Goal: Task Accomplishment & Management: Complete application form

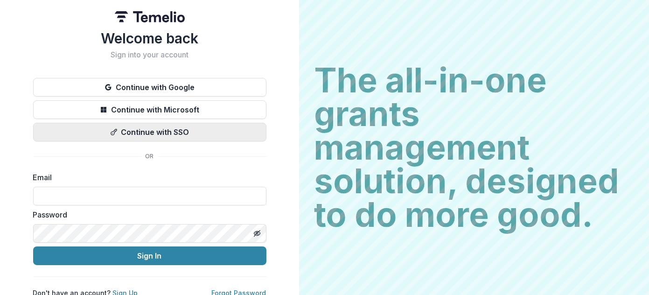
click at [158, 128] on button "Continue with SSO" at bounding box center [149, 132] width 233 height 19
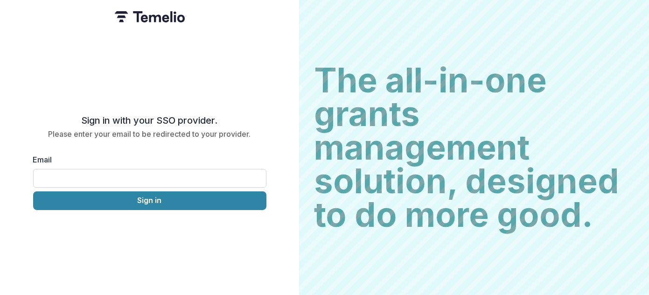
click at [163, 174] on input "Email" at bounding box center [149, 178] width 233 height 19
type input "**********"
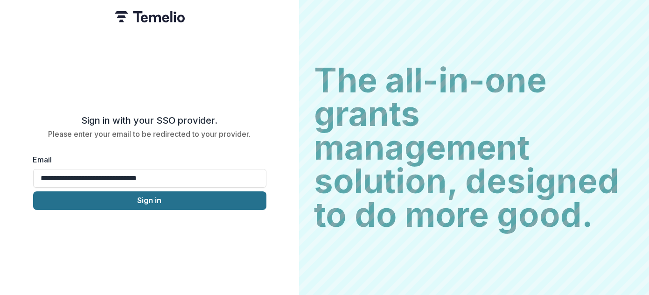
click at [162, 200] on button "Sign in" at bounding box center [149, 200] width 233 height 19
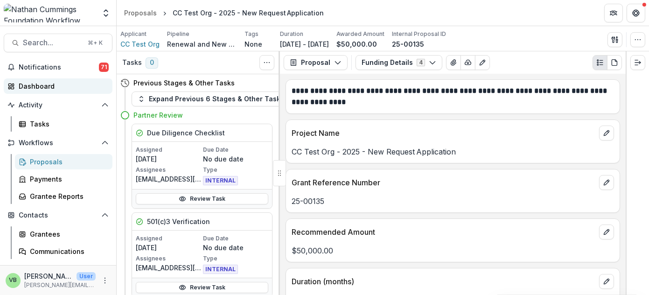
click at [41, 85] on div "Dashboard" at bounding box center [62, 86] width 86 height 10
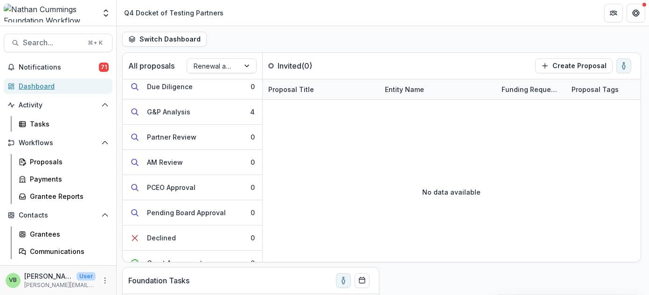
scroll to position [109, 0]
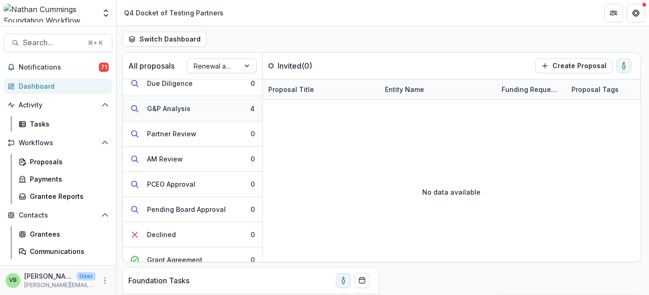
click at [165, 105] on div "G&P Analysis" at bounding box center [168, 109] width 43 height 10
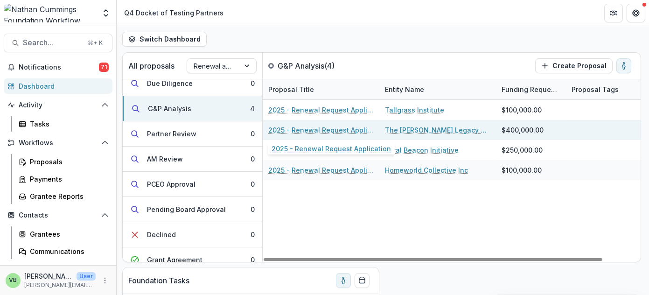
click at [317, 128] on link "2025 - Renewal Request Application" at bounding box center [320, 130] width 105 height 10
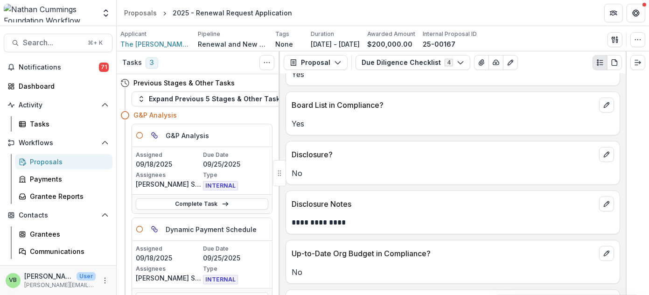
scroll to position [340, 0]
click at [188, 200] on link "Complete Task" at bounding box center [202, 203] width 133 height 11
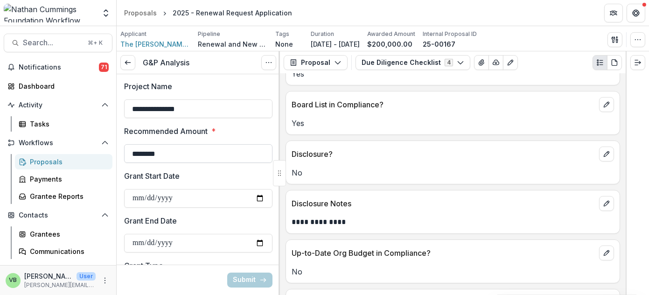
scroll to position [40, 0]
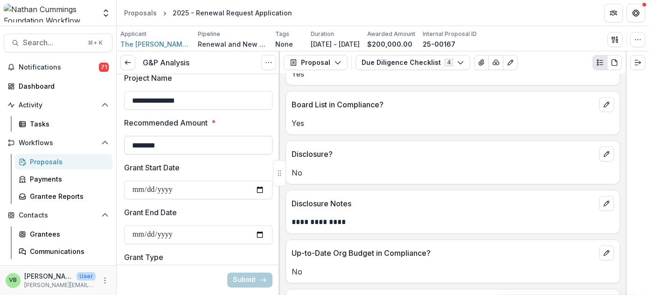
click at [140, 144] on input "********" at bounding box center [198, 145] width 148 height 19
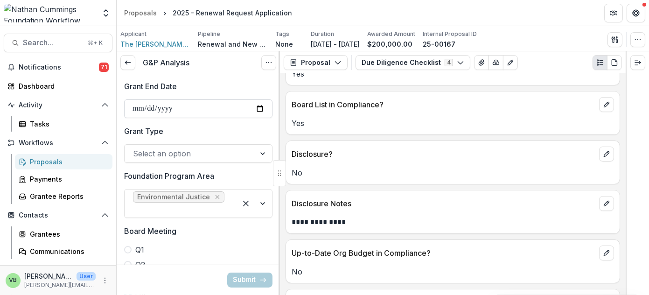
scroll to position [168, 0]
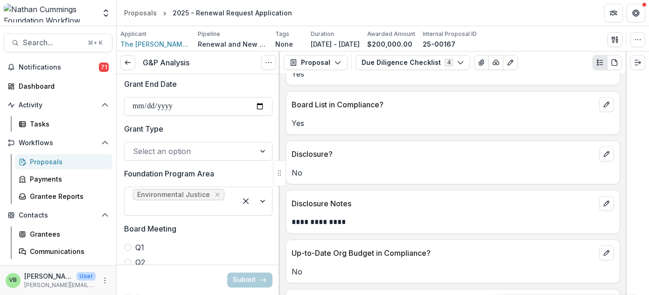
type input "********"
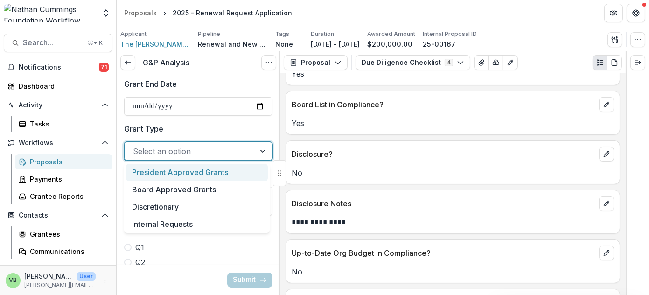
click at [255, 147] on div at bounding box center [263, 151] width 17 height 18
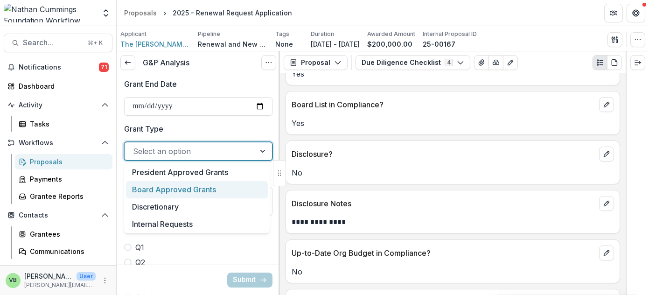
click at [238, 192] on div "Board Approved Grants" at bounding box center [197, 189] width 142 height 17
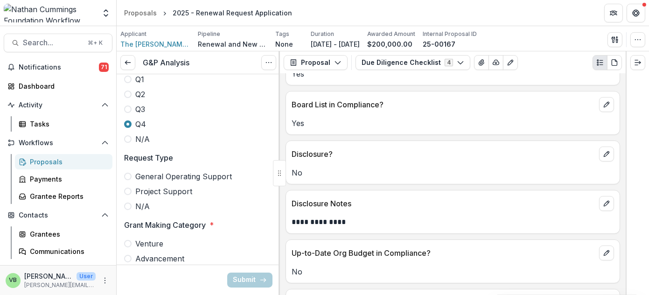
scroll to position [343, 0]
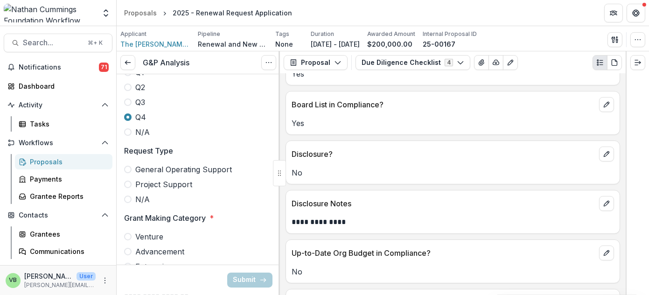
click at [128, 166] on span at bounding box center [127, 169] width 7 height 7
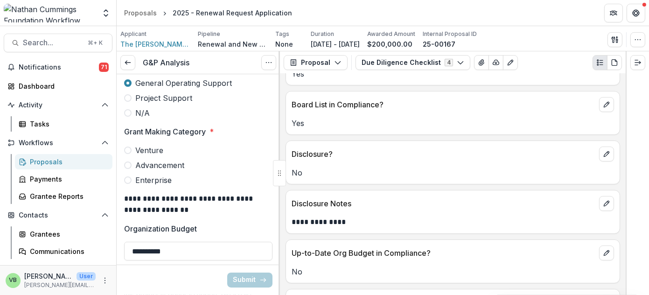
scroll to position [430, 0]
click at [128, 161] on span at bounding box center [127, 164] width 7 height 7
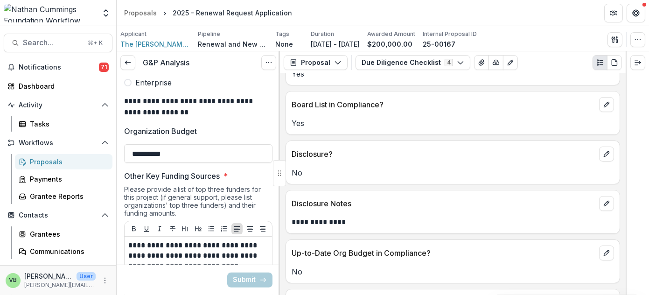
scroll to position [525, 0]
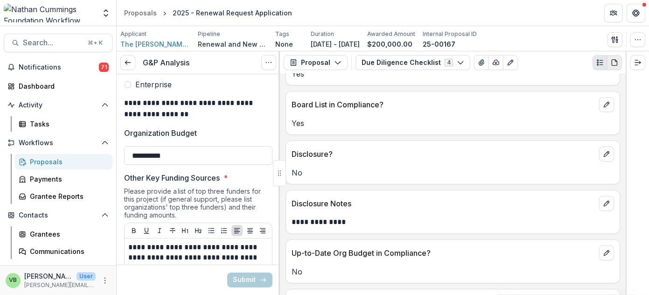
click at [615, 61] on icon "PDF view" at bounding box center [614, 62] width 7 height 7
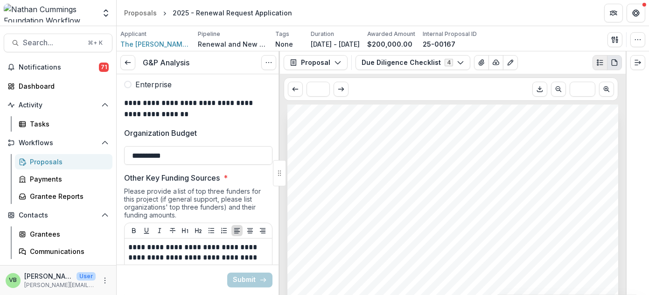
click at [598, 63] on circle "Plaintext view" at bounding box center [597, 62] width 1 height 1
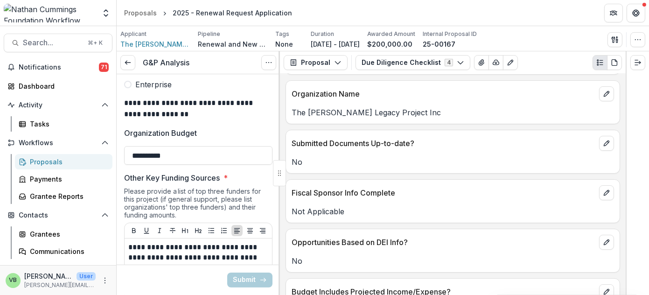
scroll to position [67, 0]
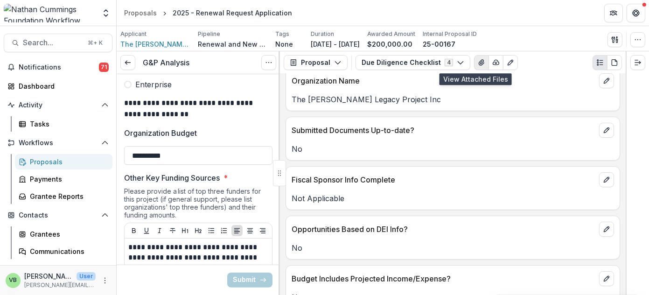
click at [478, 61] on icon "View Attached Files" at bounding box center [481, 62] width 7 height 7
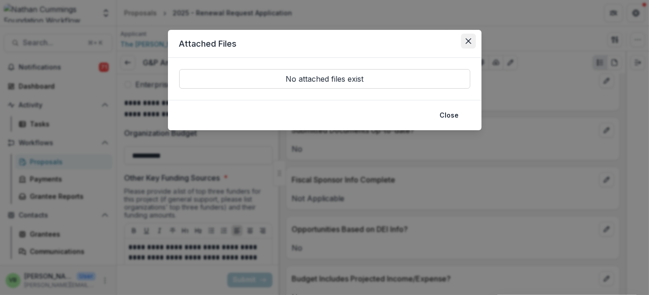
click at [465, 38] on button "Close" at bounding box center [468, 41] width 15 height 15
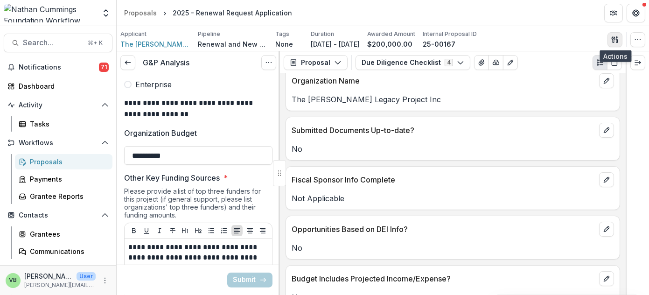
click at [616, 37] on icon "button" at bounding box center [614, 39] width 7 height 7
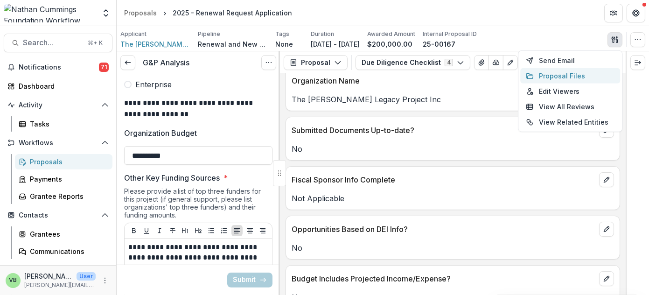
click at [574, 74] on button "Proposal Files" at bounding box center [570, 75] width 100 height 15
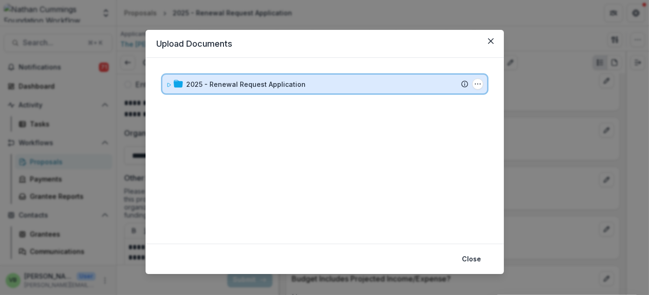
click at [369, 91] on div "2025 - Renewal Request Application Submission Temelio Proposal Attached proposa…" at bounding box center [324, 84] width 325 height 19
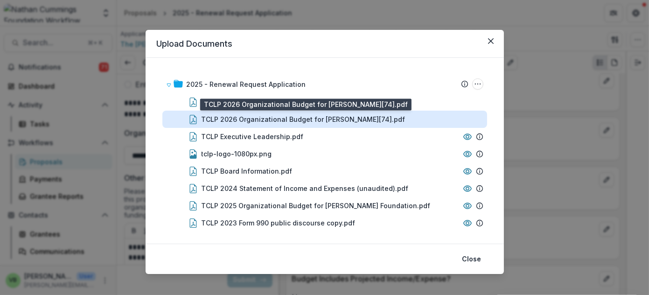
click at [328, 119] on div "TCLP 2026 Organizational Budget for [PERSON_NAME][74].pdf" at bounding box center [304, 119] width 204 height 10
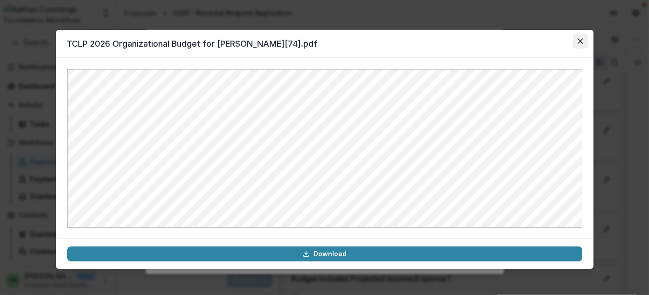
click at [581, 43] on icon "Close" at bounding box center [581, 41] width 6 height 6
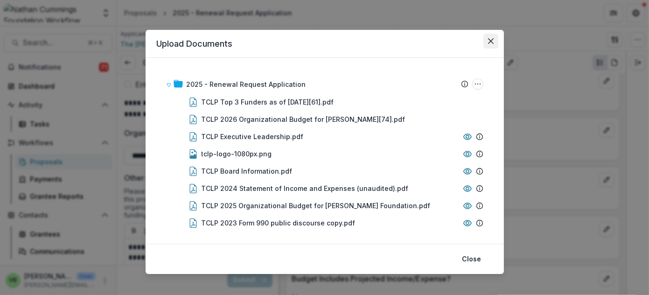
click at [489, 40] on icon "Close" at bounding box center [491, 41] width 6 height 6
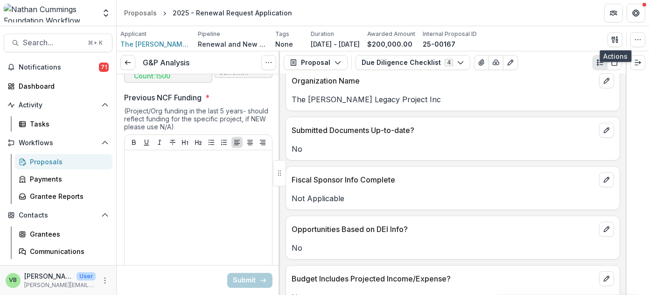
scroll to position [853, 0]
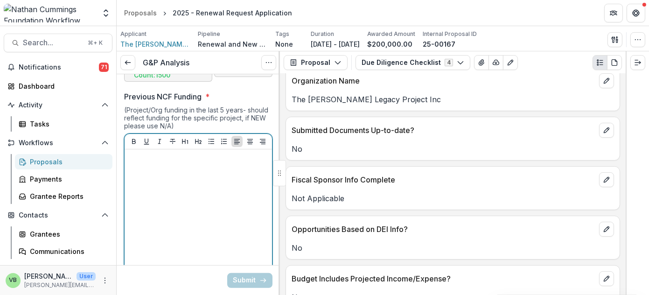
click at [173, 153] on p at bounding box center [198, 158] width 140 height 10
click at [168, 163] on p at bounding box center [198, 168] width 140 height 10
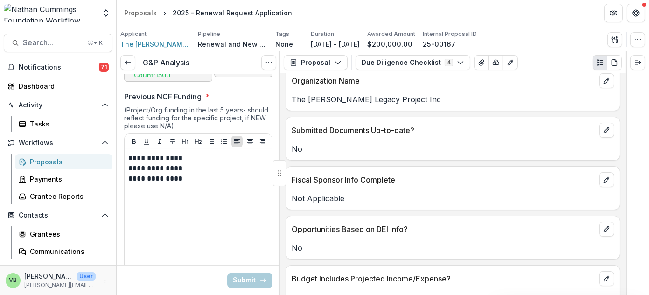
click at [279, 174] on div at bounding box center [279, 173] width 13 height 26
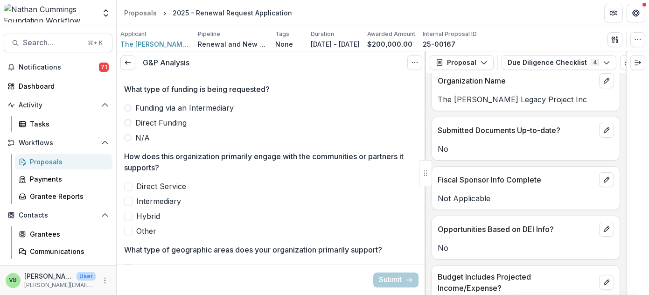
scroll to position [1037, 0]
click at [127, 119] on span at bounding box center [127, 122] width 7 height 7
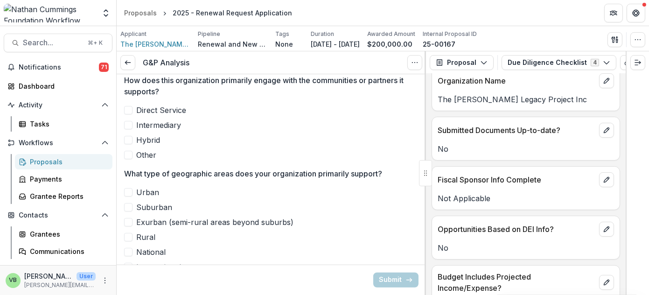
scroll to position [1105, 0]
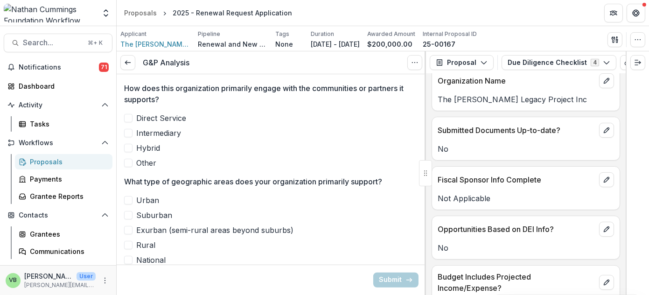
click at [128, 129] on span at bounding box center [128, 133] width 8 height 8
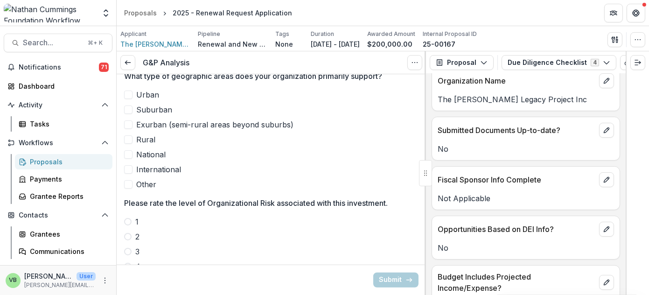
scroll to position [1211, 0]
click at [126, 90] on span at bounding box center [128, 94] width 8 height 8
click at [126, 105] on span at bounding box center [128, 109] width 8 height 8
click at [130, 134] on span at bounding box center [128, 138] width 8 height 8
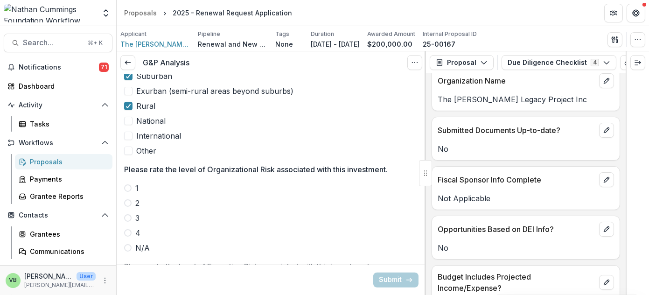
scroll to position [1246, 0]
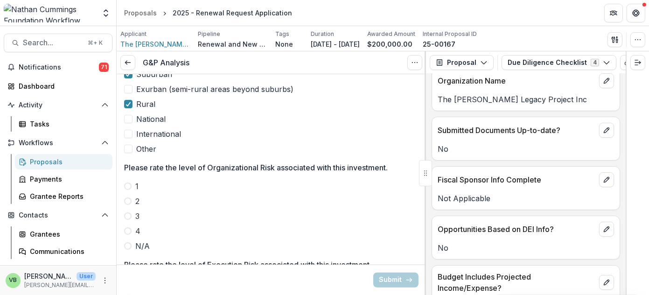
click at [127, 115] on span at bounding box center [128, 119] width 8 height 8
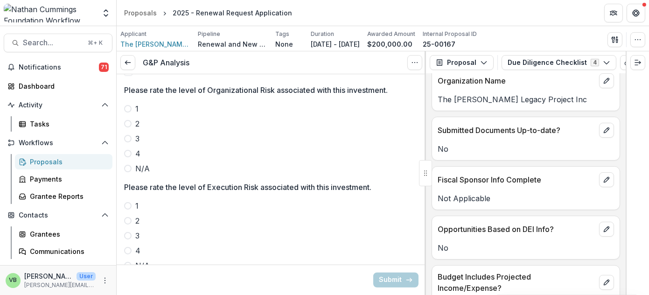
scroll to position [1324, 0]
click at [128, 134] on span at bounding box center [127, 137] width 7 height 7
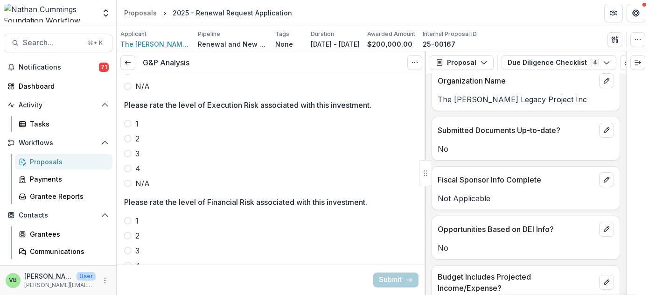
scroll to position [1407, 0]
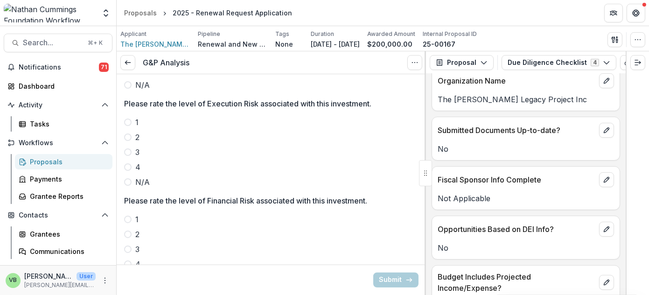
click at [129, 148] on span at bounding box center [127, 151] width 7 height 7
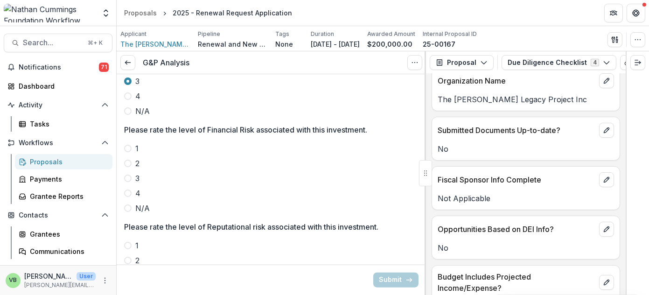
scroll to position [1478, 0]
click at [127, 159] on span at bounding box center [127, 162] width 7 height 7
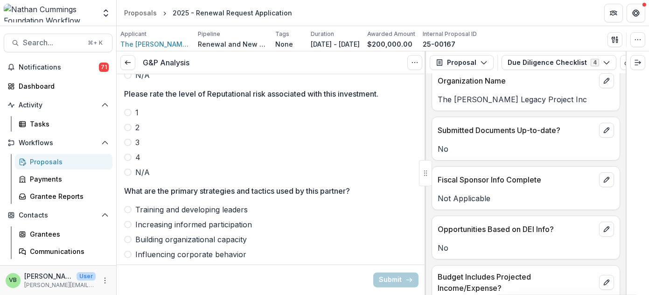
scroll to position [1613, 0]
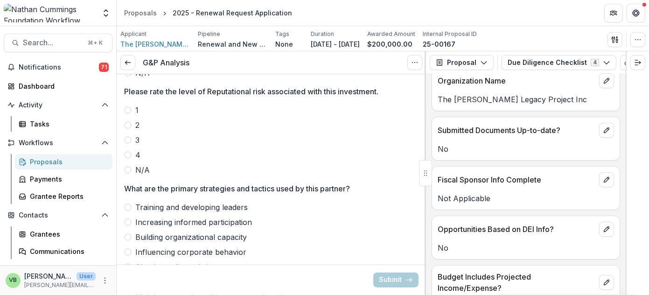
click at [125, 106] on span at bounding box center [127, 109] width 7 height 7
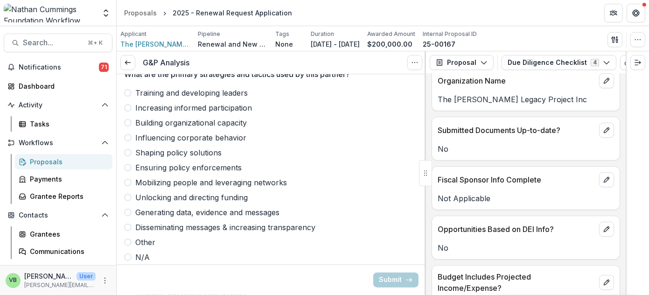
scroll to position [1730, 0]
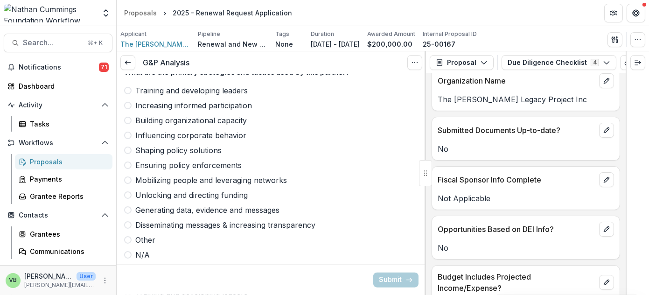
click at [126, 87] on span at bounding box center [127, 90] width 7 height 7
click at [130, 102] on span at bounding box center [127, 105] width 7 height 7
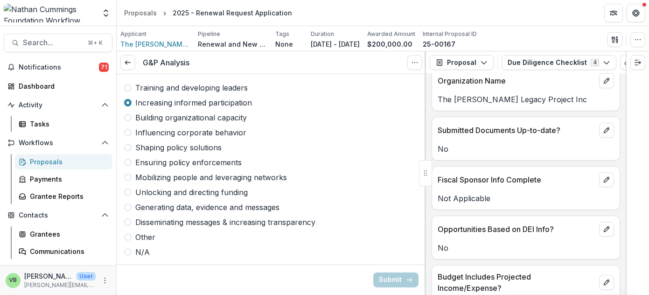
scroll to position [1733, 0]
click at [128, 113] on span at bounding box center [127, 116] width 7 height 7
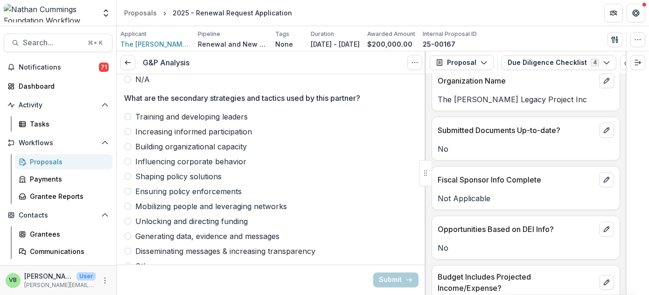
scroll to position [1909, 0]
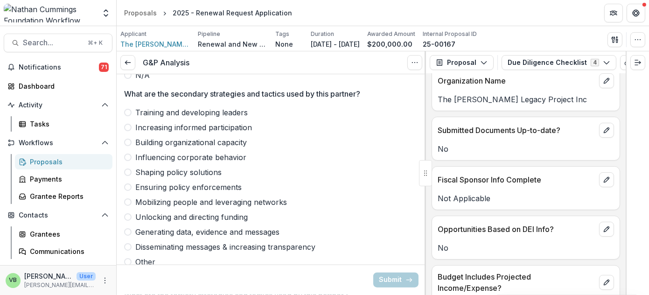
click at [129, 109] on span at bounding box center [127, 112] width 7 height 7
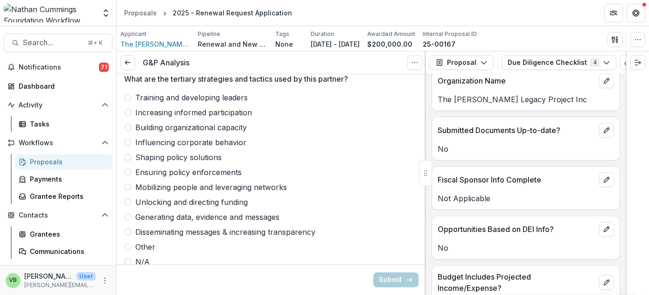
scroll to position [2133, 0]
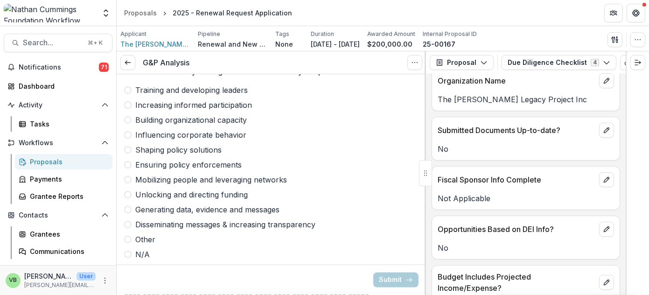
click at [130, 101] on span at bounding box center [127, 104] width 7 height 7
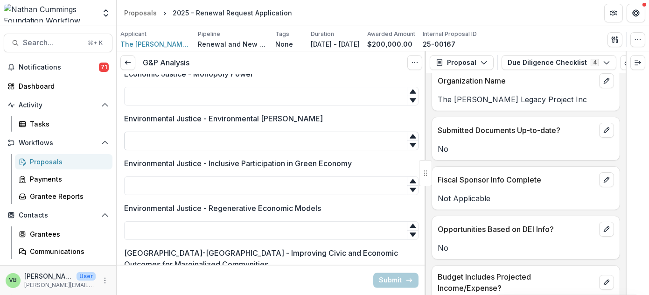
scroll to position [2599, 0]
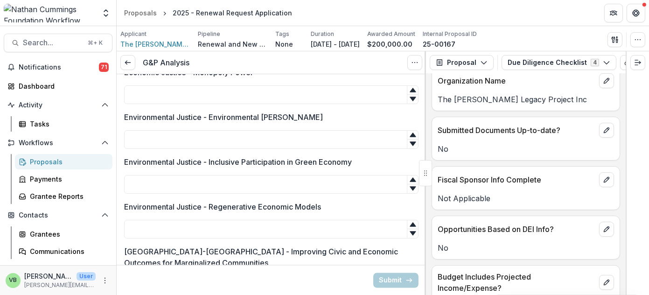
type input "*"
click at [410, 133] on icon at bounding box center [413, 135] width 6 height 4
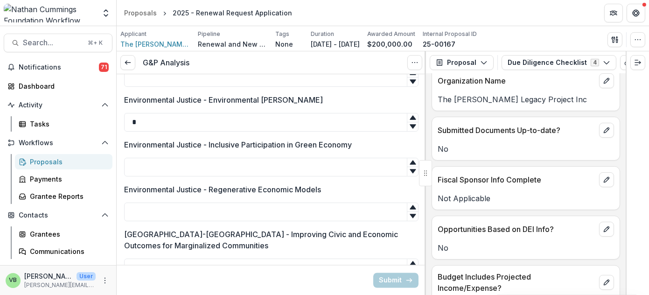
scroll to position [2614, 0]
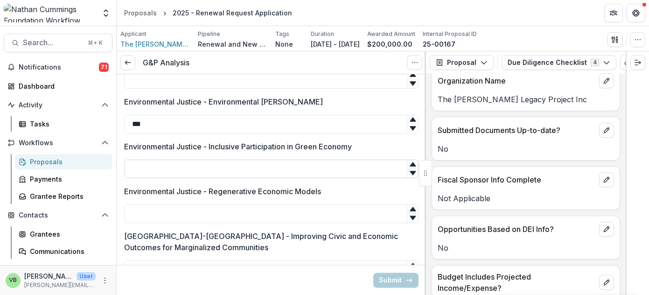
type input "****"
click at [303, 163] on input "Environmental Justice - Inclusive Participation in Green Economy" at bounding box center [271, 169] width 294 height 19
type input "****"
click at [144, 119] on input "****" at bounding box center [271, 124] width 294 height 19
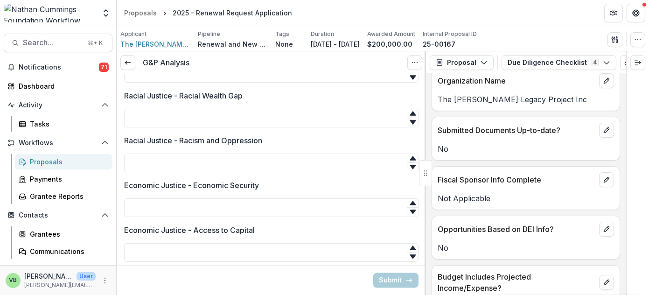
scroll to position [2400, 0]
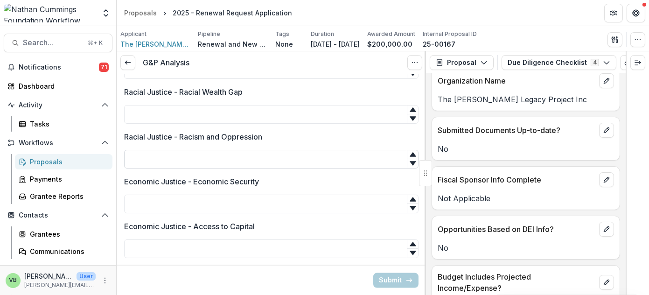
type input "***"
click at [370, 155] on input "Racial Justice - Racism and Oppression" at bounding box center [271, 159] width 294 height 19
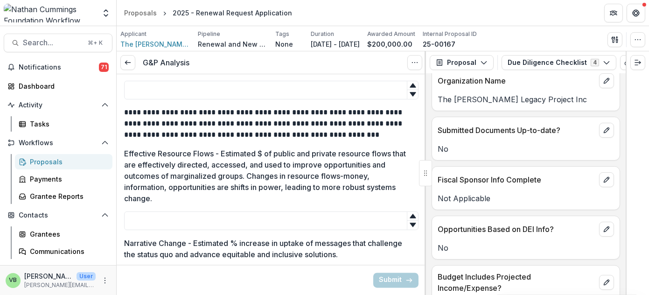
scroll to position [2910, 0]
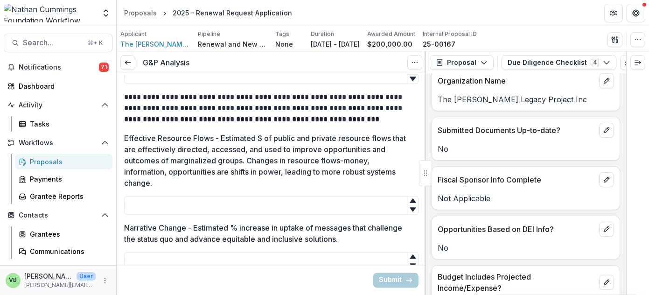
type input "****"
click at [409, 197] on icon at bounding box center [412, 200] width 7 height 7
drag, startPoint x: 323, startPoint y: 190, endPoint x: 126, endPoint y: 190, distance: 197.8
click at [126, 196] on input "*" at bounding box center [271, 205] width 294 height 19
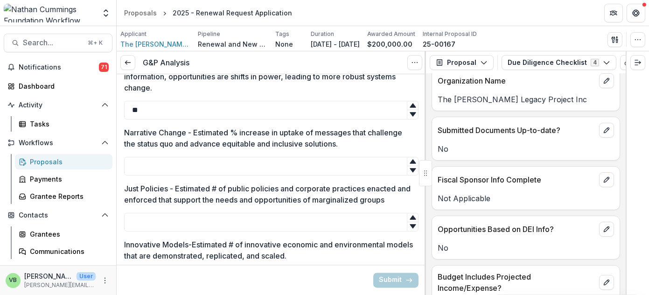
scroll to position [3007, 0]
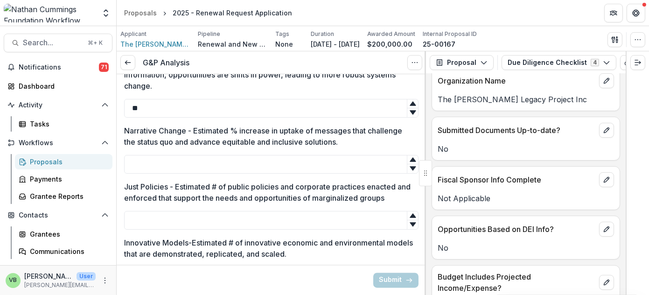
type input "***"
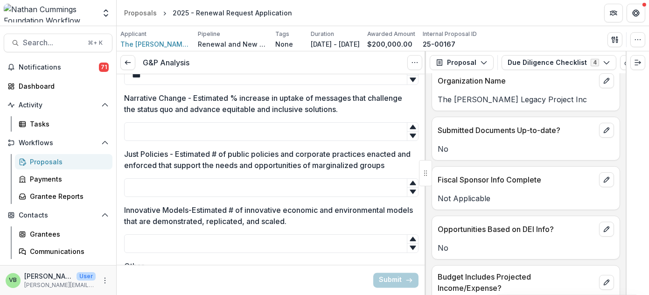
scroll to position [3041, 0]
click at [344, 177] on input "Just Policies - Estimated # of public policies and corporate practices enacted …" at bounding box center [271, 186] width 294 height 19
type input "****"
click at [294, 233] on input "Innovative Models-Estimated # of innovative economic and environmental models t…" at bounding box center [271, 242] width 294 height 19
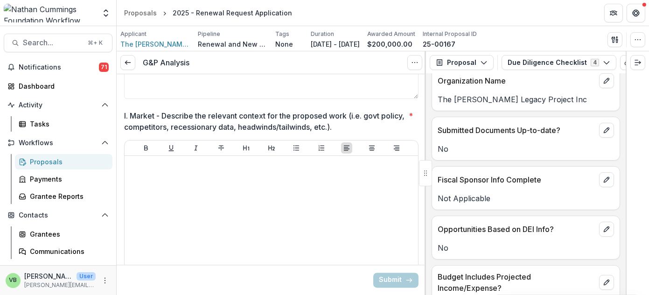
scroll to position [3311, 0]
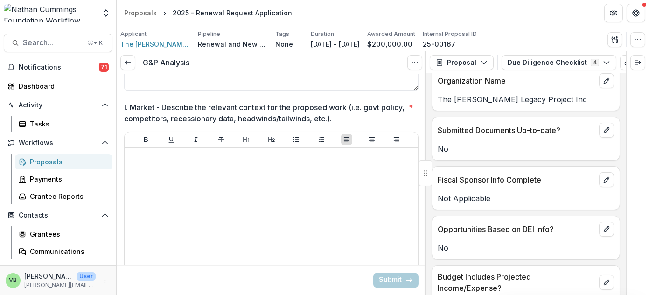
type input "****"
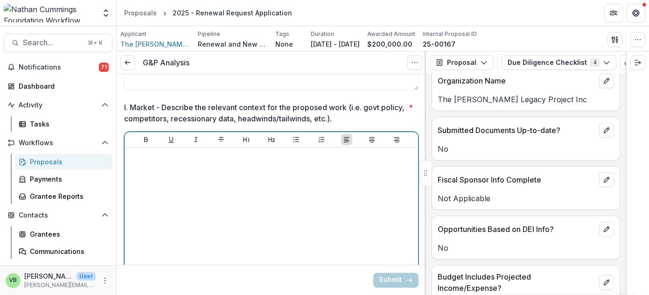
click at [250, 151] on p at bounding box center [271, 156] width 286 height 10
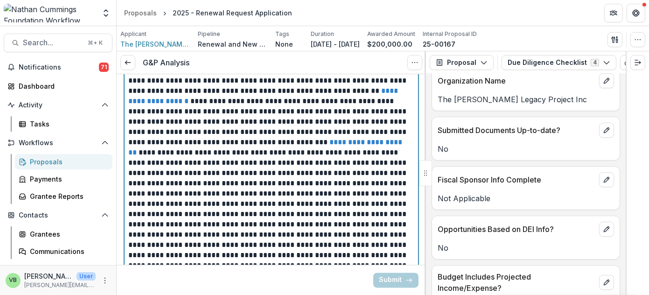
scroll to position [3418, 0]
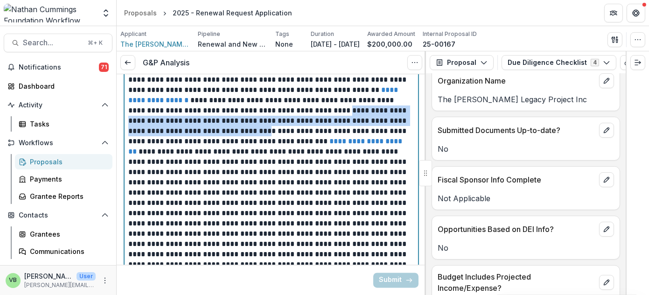
drag, startPoint x: 212, startPoint y: 117, endPoint x: 287, endPoint y: 95, distance: 78.3
click at [287, 95] on p "**********" at bounding box center [270, 167] width 284 height 246
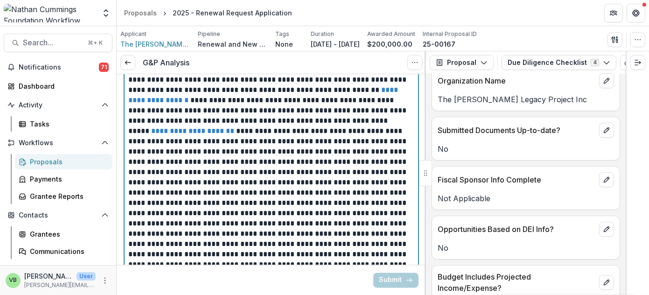
click at [166, 105] on p "**********" at bounding box center [270, 157] width 284 height 226
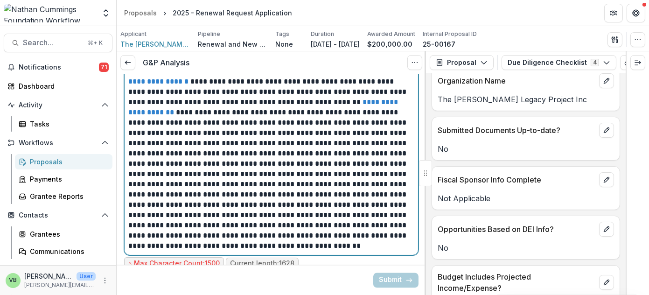
scroll to position [3433, 0]
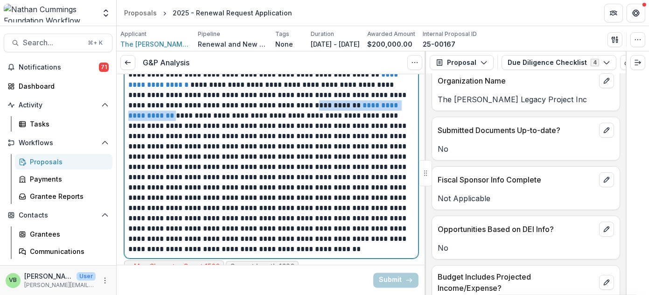
drag, startPoint x: 390, startPoint y: 89, endPoint x: 267, endPoint y: 90, distance: 122.7
click at [267, 90] on p "**********" at bounding box center [270, 141] width 284 height 226
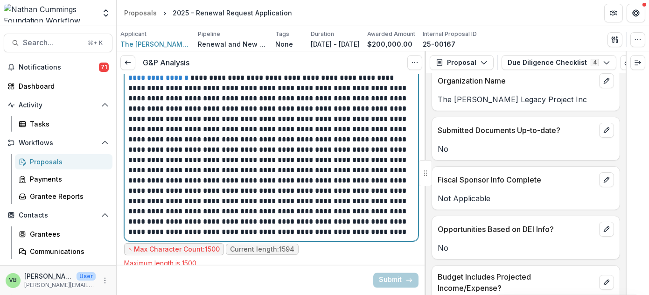
scroll to position [3443, 0]
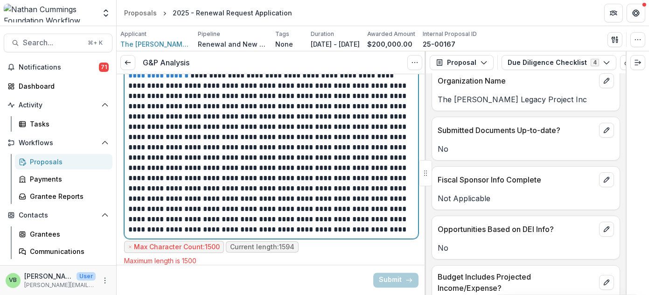
click at [161, 152] on p "**********" at bounding box center [270, 127] width 284 height 216
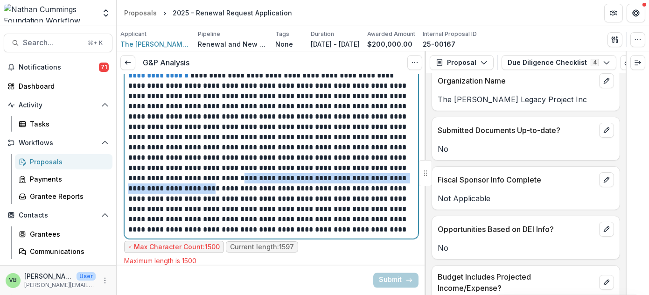
drag, startPoint x: 382, startPoint y: 151, endPoint x: 349, endPoint y: 165, distance: 35.8
click at [349, 165] on p "**********" at bounding box center [270, 127] width 284 height 216
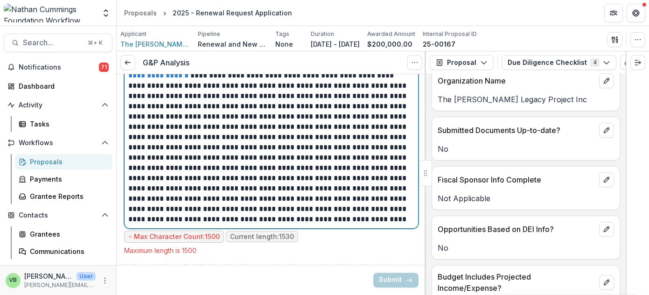
scroll to position [3464, 0]
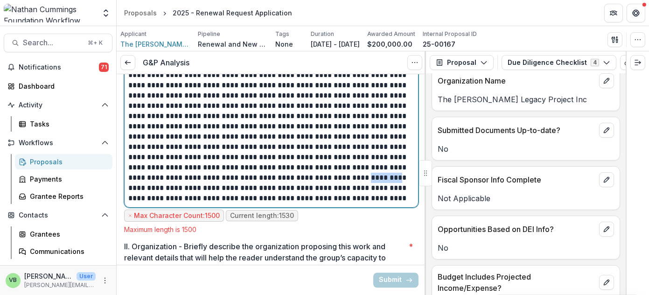
drag, startPoint x: 259, startPoint y: 161, endPoint x: 232, endPoint y: 161, distance: 27.5
click at [232, 161] on p "**********" at bounding box center [270, 100] width 284 height 205
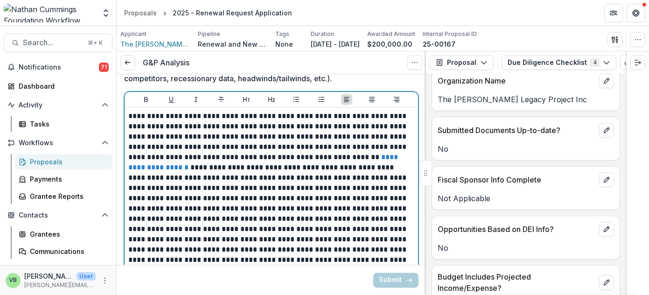
scroll to position [3352, 0]
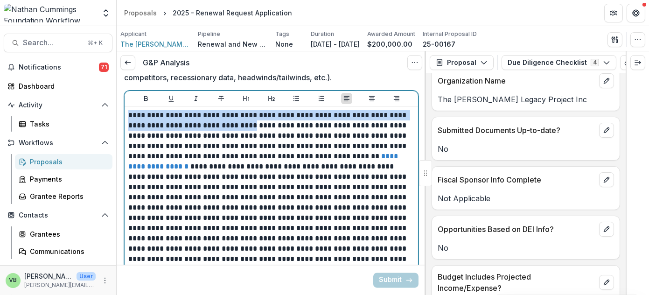
drag, startPoint x: 237, startPoint y: 109, endPoint x: 119, endPoint y: 94, distance: 118.5
click at [119, 94] on div "**********" at bounding box center [271, 136] width 309 height 6828
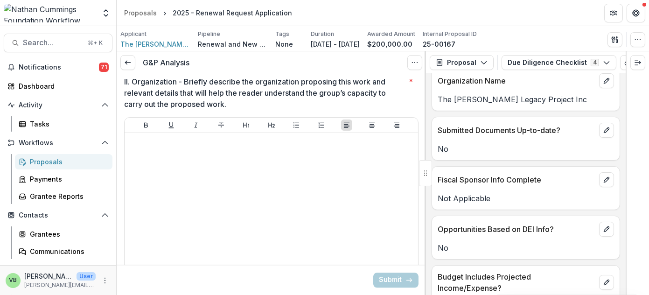
scroll to position [3599, 0]
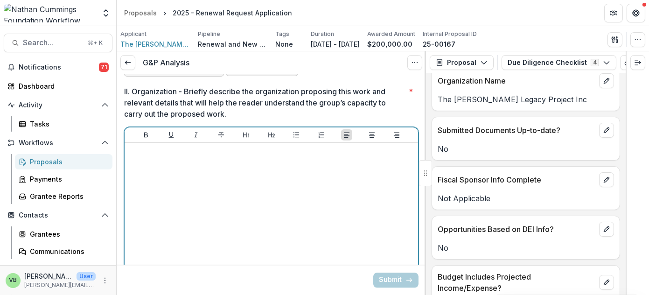
click at [201, 147] on div at bounding box center [271, 217] width 286 height 140
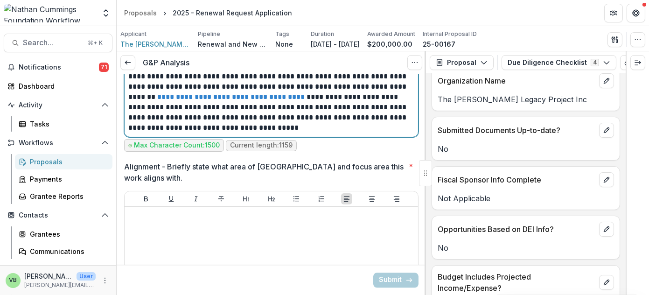
scroll to position [3778, 0]
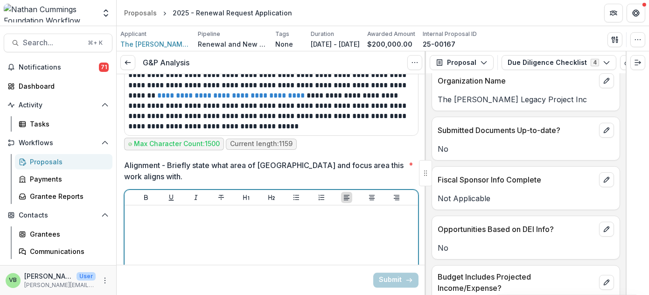
click at [161, 209] on div at bounding box center [271, 279] width 286 height 140
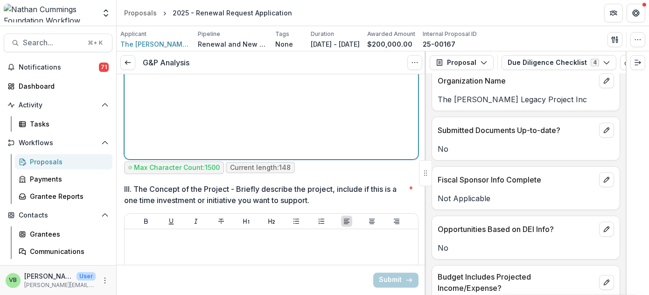
scroll to position [4036, 0]
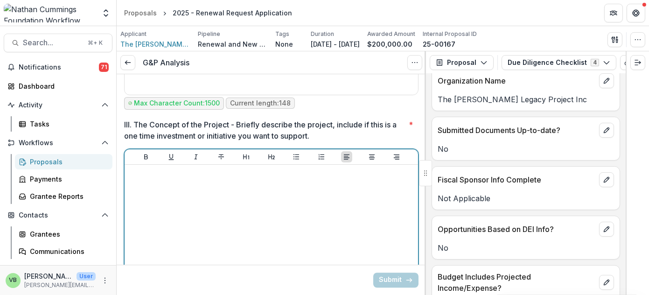
click at [184, 168] on p at bounding box center [271, 173] width 286 height 10
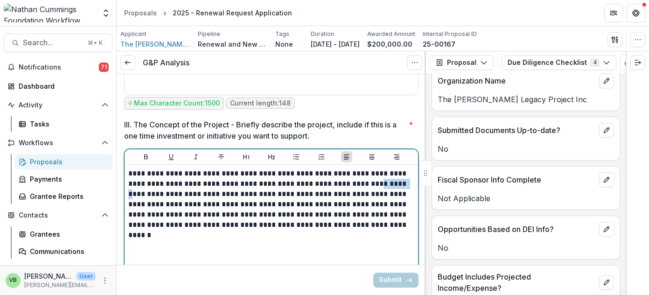
drag, startPoint x: 386, startPoint y: 165, endPoint x: 412, endPoint y: 166, distance: 25.7
click at [412, 168] on p "**********" at bounding box center [270, 199] width 284 height 62
click at [365, 207] on p "**********" at bounding box center [270, 199] width 284 height 62
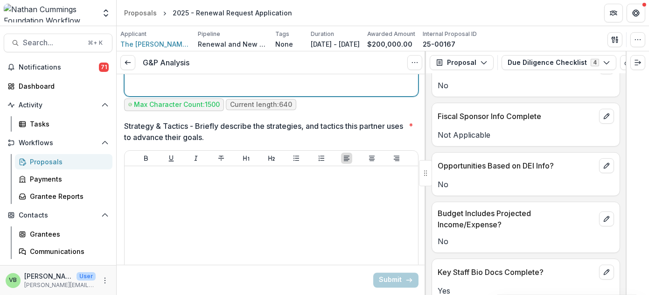
scroll to position [4256, 0]
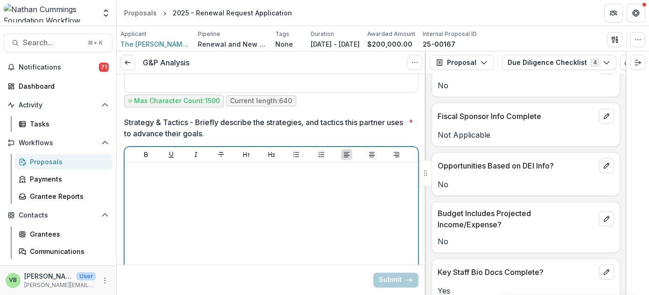
click at [217, 166] on div at bounding box center [271, 236] width 286 height 140
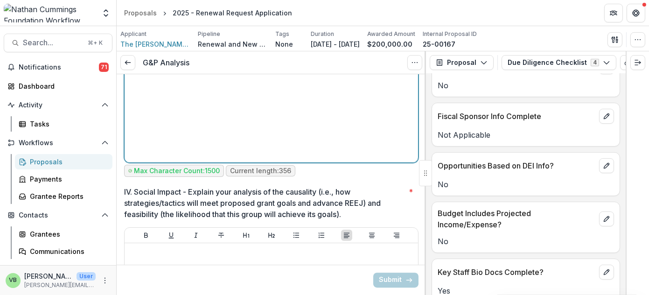
scroll to position [4443, 0]
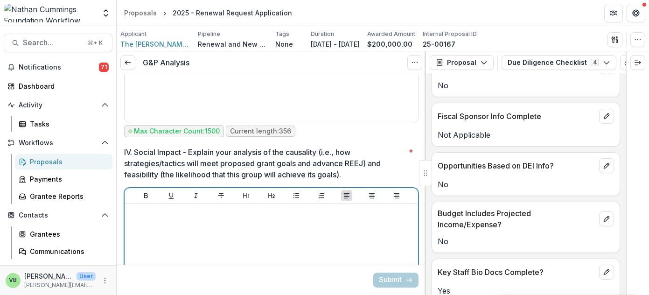
click at [198, 207] on p at bounding box center [271, 212] width 286 height 10
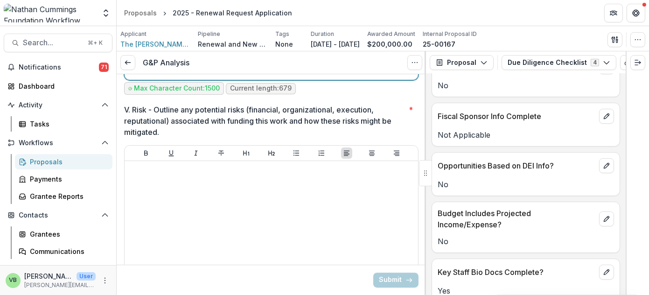
scroll to position [4716, 0]
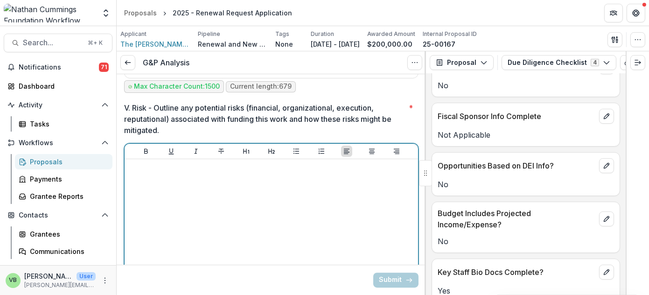
click at [195, 163] on div at bounding box center [271, 233] width 286 height 140
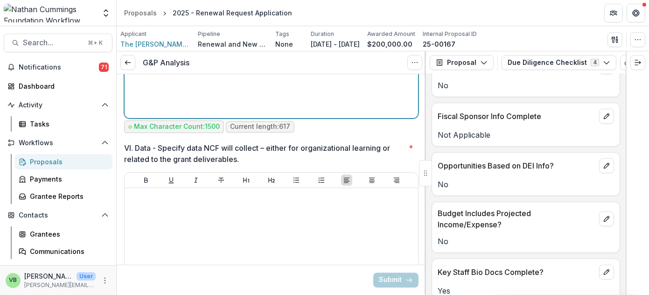
scroll to position [4921, 0]
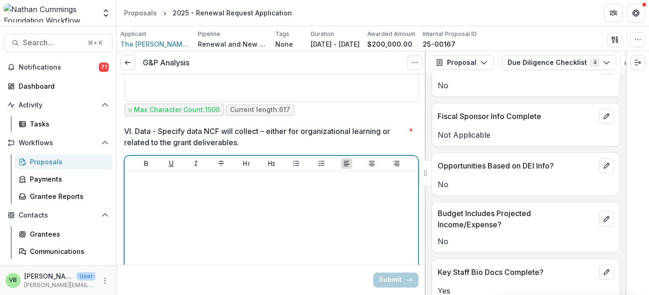
click at [172, 175] on p at bounding box center [271, 180] width 286 height 10
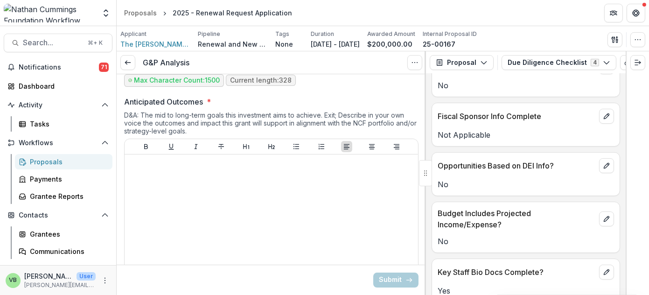
scroll to position [5166, 0]
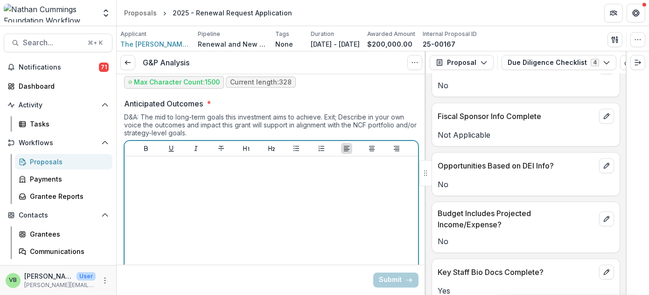
click at [160, 160] on p at bounding box center [271, 165] width 286 height 10
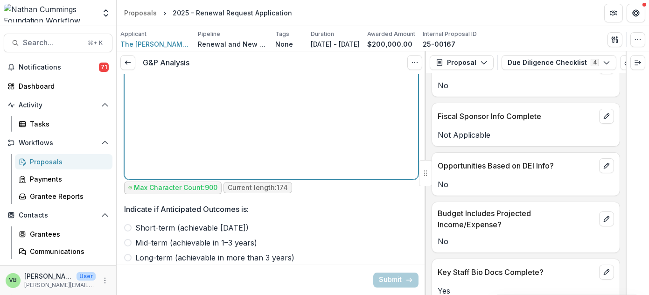
scroll to position [5291, 0]
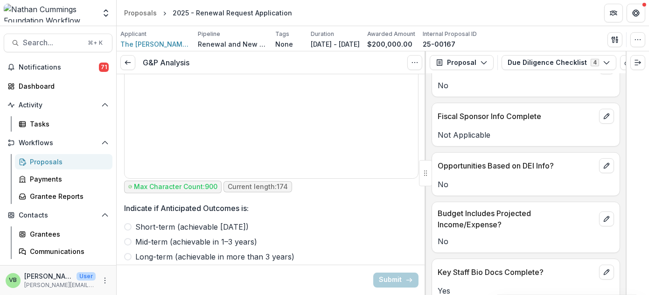
click at [128, 238] on span at bounding box center [127, 241] width 7 height 7
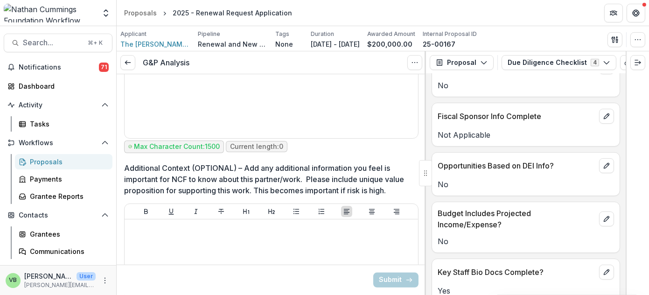
scroll to position [6515, 0]
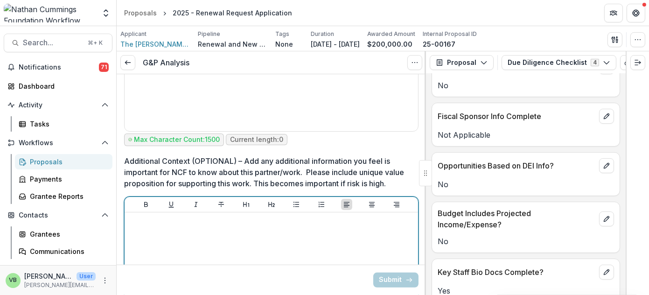
click at [186, 216] on div at bounding box center [271, 286] width 286 height 140
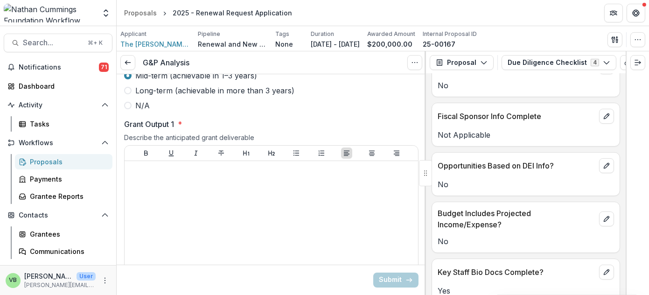
scroll to position [5462, 0]
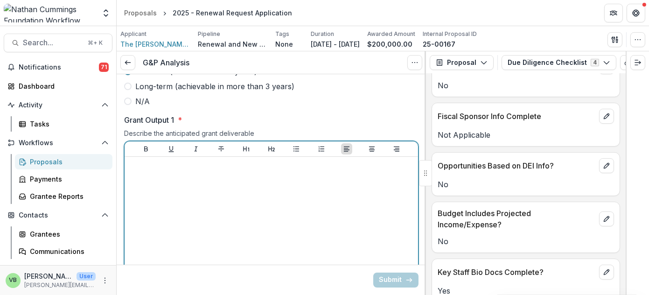
click at [245, 161] on p at bounding box center [271, 166] width 286 height 10
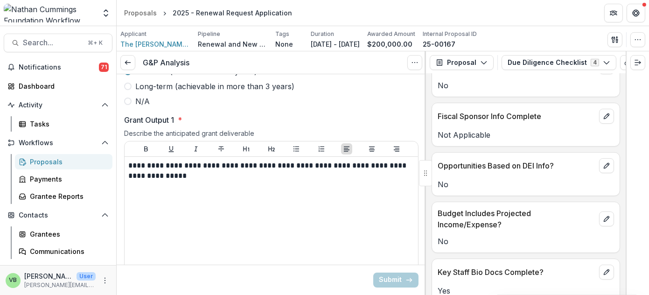
click at [377, 96] on label "N/A" at bounding box center [271, 101] width 294 height 11
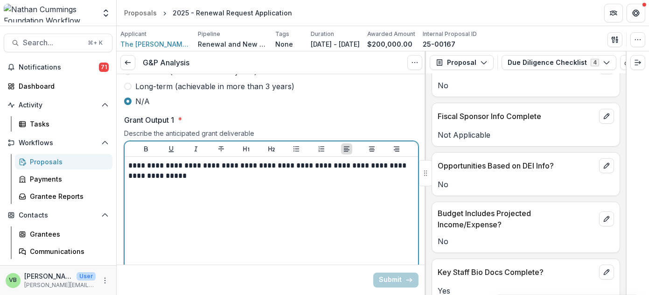
click at [261, 161] on p "**********" at bounding box center [270, 171] width 284 height 21
click at [377, 161] on p "**********" at bounding box center [270, 171] width 284 height 21
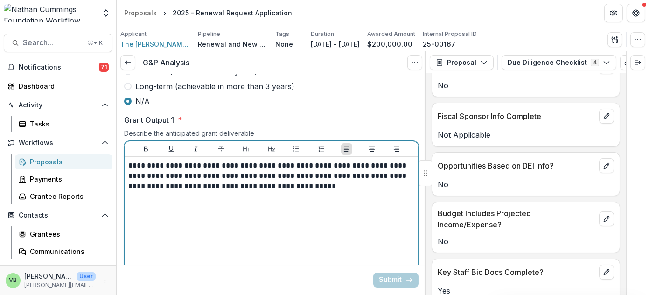
click at [212, 161] on p "**********" at bounding box center [270, 176] width 284 height 31
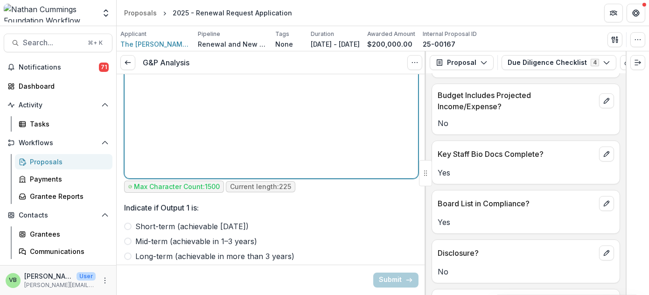
scroll to position [5651, 0]
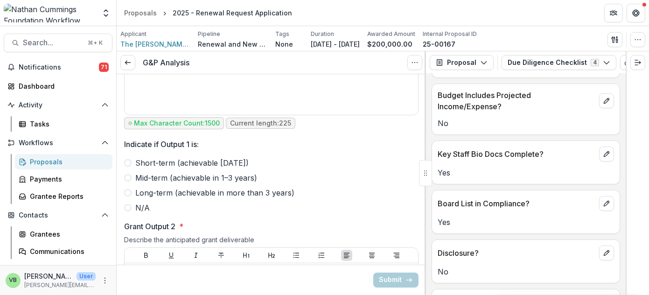
click at [128, 174] on span at bounding box center [127, 177] width 7 height 7
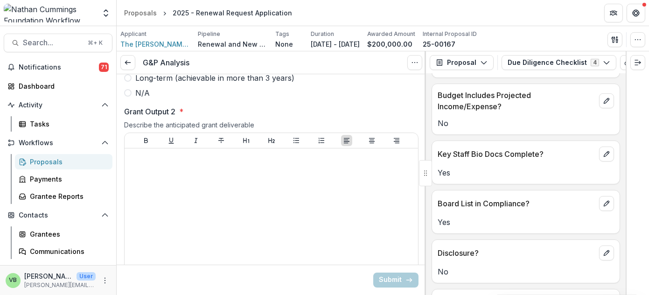
scroll to position [5768, 0]
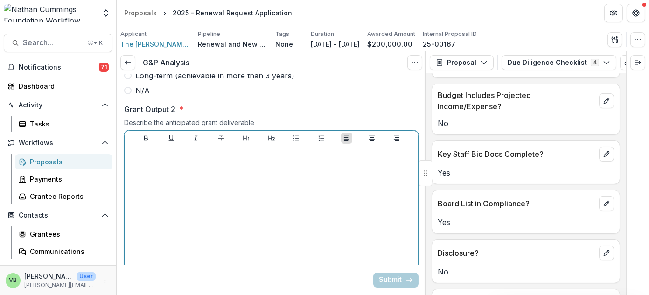
click at [292, 150] on p at bounding box center [271, 155] width 286 height 10
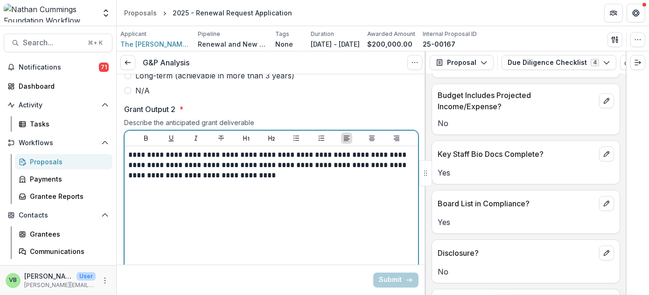
click at [295, 150] on p "**********" at bounding box center [270, 165] width 284 height 31
click at [353, 150] on p "**********" at bounding box center [270, 165] width 284 height 31
drag, startPoint x: 357, startPoint y: 138, endPoint x: 340, endPoint y: 139, distance: 17.3
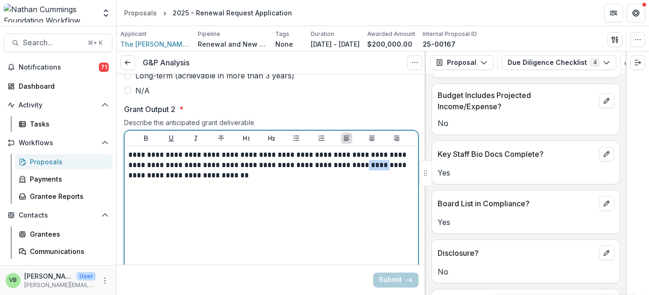
click at [340, 150] on p "**********" at bounding box center [270, 165] width 284 height 31
click at [311, 150] on p "**********" at bounding box center [270, 165] width 284 height 31
click at [298, 150] on p "**********" at bounding box center [270, 165] width 284 height 31
click at [179, 150] on p "**********" at bounding box center [270, 165] width 284 height 31
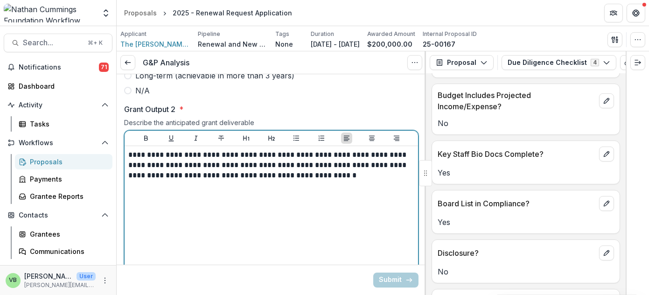
click at [179, 150] on p "**********" at bounding box center [270, 165] width 284 height 31
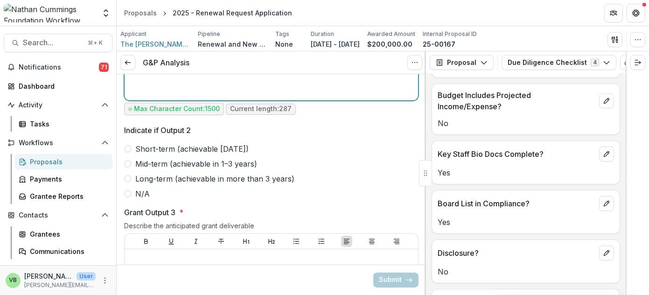
scroll to position [5963, 0]
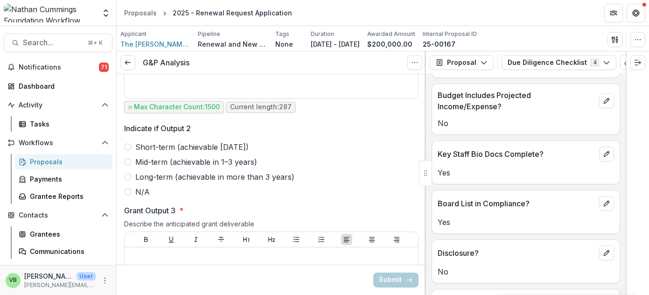
click at [128, 158] on span at bounding box center [127, 161] width 7 height 7
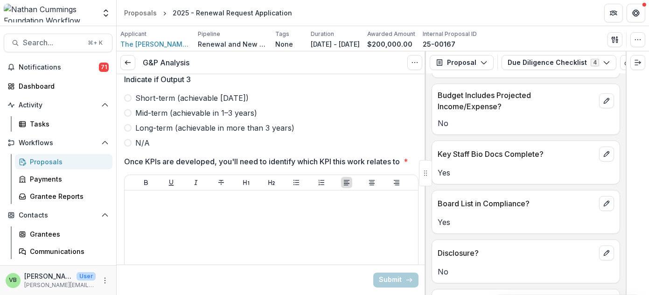
scroll to position [6312, 0]
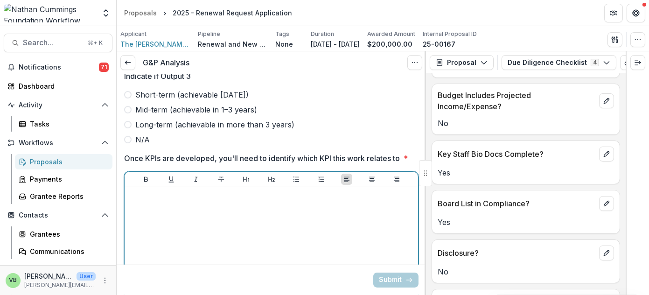
click at [291, 191] on p at bounding box center [271, 196] width 286 height 10
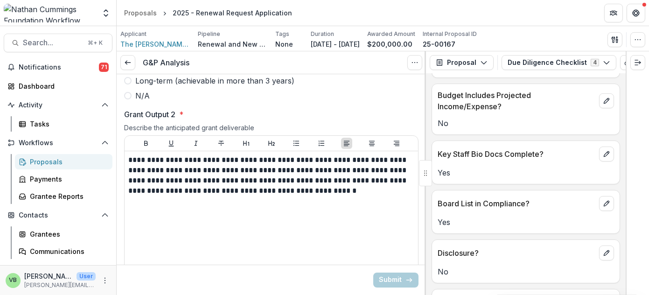
scroll to position [5758, 0]
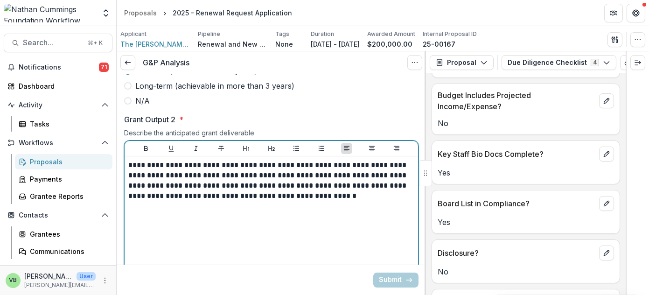
click at [315, 160] on p "**********" at bounding box center [270, 180] width 284 height 41
click at [316, 160] on p "**********" at bounding box center [270, 180] width 284 height 41
drag, startPoint x: 218, startPoint y: 158, endPoint x: 156, endPoint y: 158, distance: 62.1
click at [156, 160] on p "**********" at bounding box center [270, 180] width 284 height 41
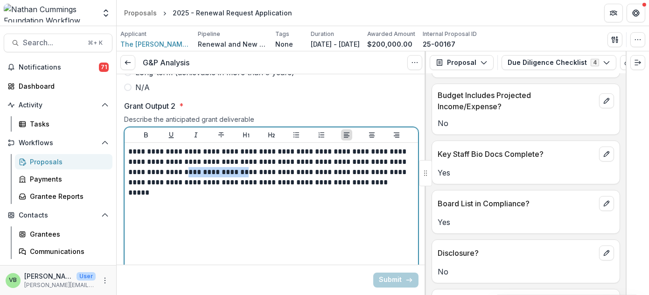
scroll to position [5771, 0]
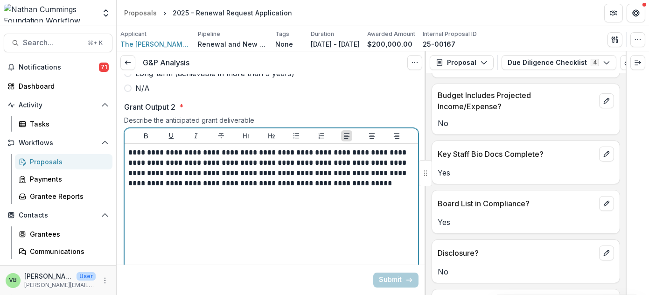
click at [342, 157] on p "**********" at bounding box center [270, 167] width 284 height 41
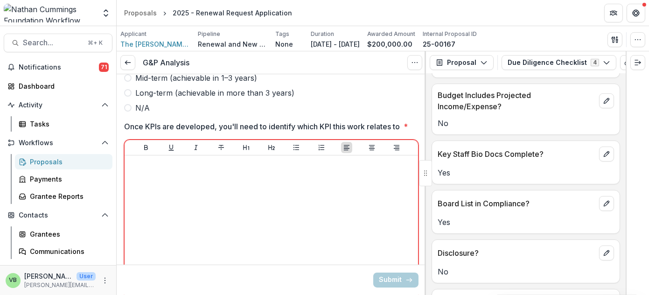
scroll to position [6351, 0]
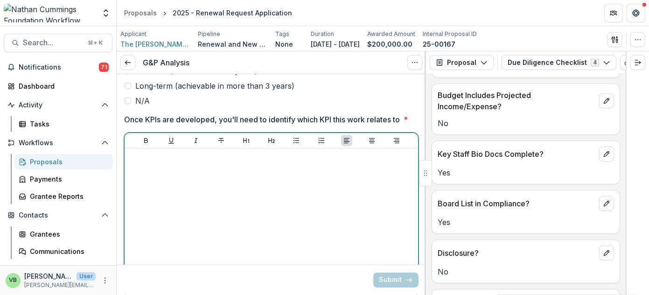
click at [292, 152] on p at bounding box center [271, 157] width 286 height 10
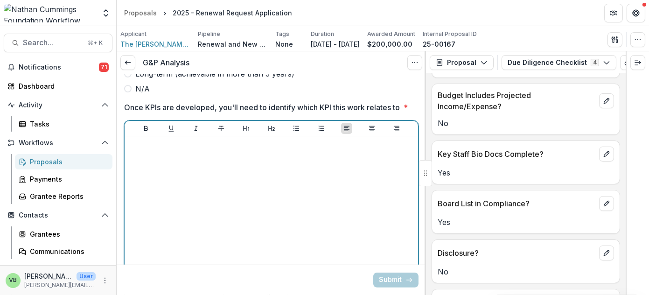
scroll to position [6358, 0]
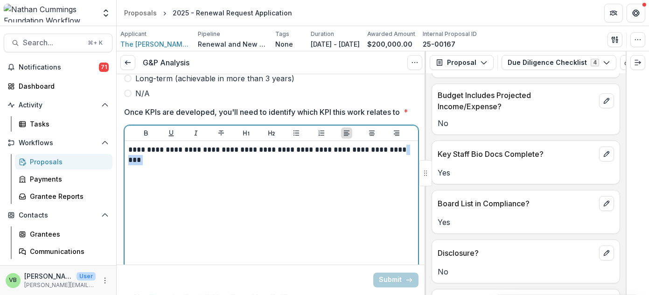
drag, startPoint x: 159, startPoint y: 127, endPoint x: 126, endPoint y: 127, distance: 33.1
click at [126, 141] on div "**********" at bounding box center [272, 214] width 294 height 147
click at [227, 145] on p "**********" at bounding box center [270, 150] width 284 height 10
click at [211, 145] on p "**********" at bounding box center [270, 155] width 284 height 21
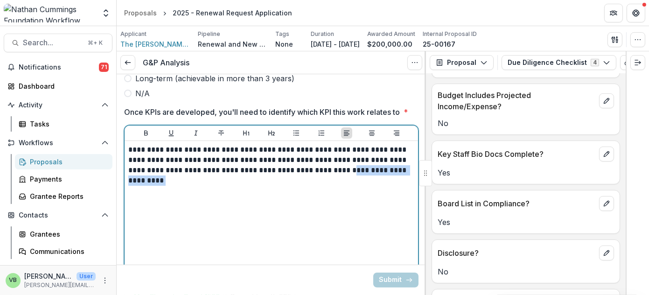
drag, startPoint x: 342, startPoint y: 140, endPoint x: 342, endPoint y: 151, distance: 10.3
click at [342, 151] on p "**********" at bounding box center [270, 165] width 284 height 41
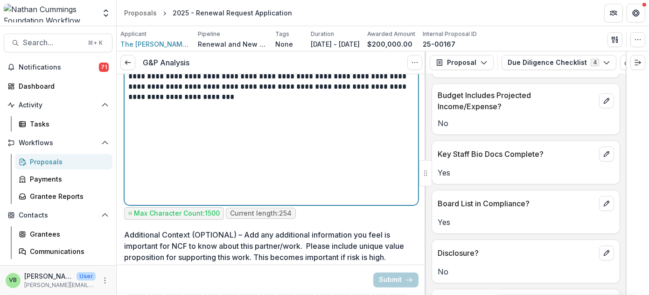
scroll to position [6625, 0]
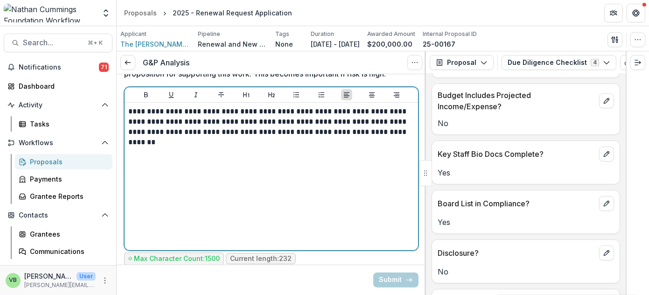
click at [293, 145] on div "**********" at bounding box center [271, 176] width 286 height 140
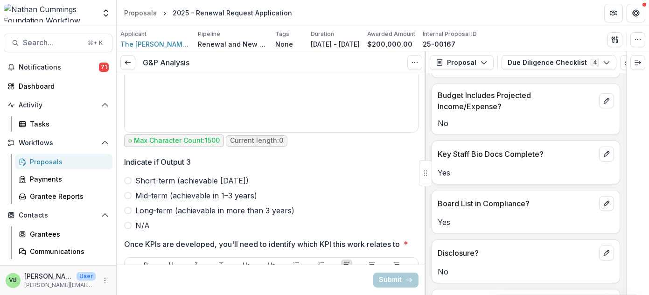
scroll to position [6227, 0]
click at [126, 221] on span at bounding box center [127, 224] width 7 height 7
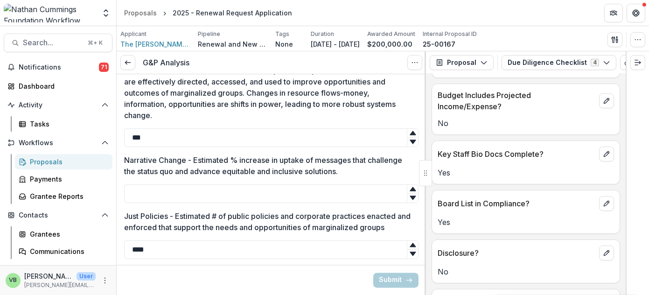
scroll to position [3001, 0]
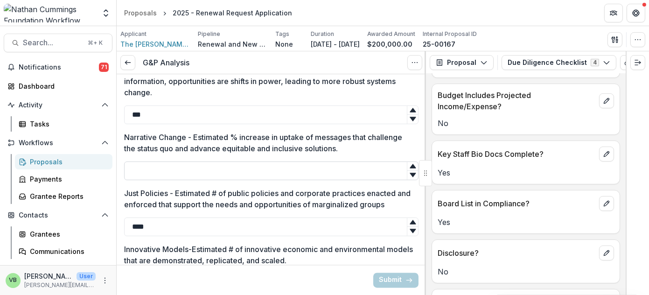
click at [343, 161] on input "Narrative Change - Estimated % increase in uptake of messages that challenge th…" at bounding box center [271, 170] width 294 height 19
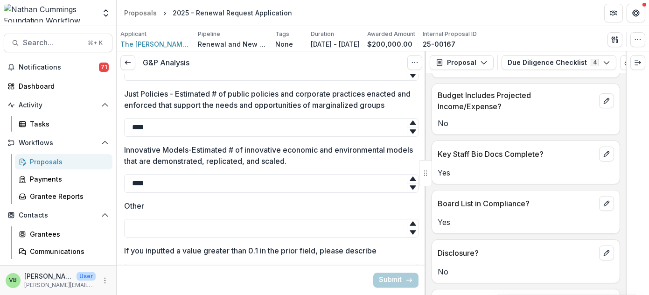
scroll to position [3103, 0]
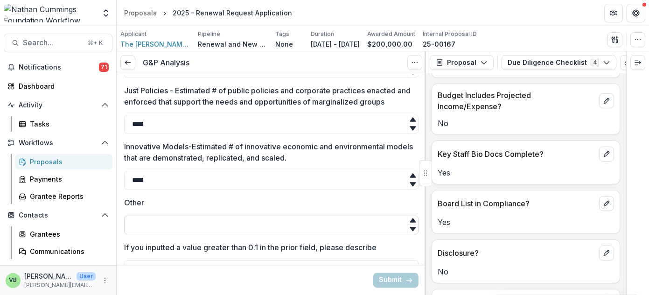
type input "*"
click at [259, 216] on input "Other" at bounding box center [271, 225] width 294 height 19
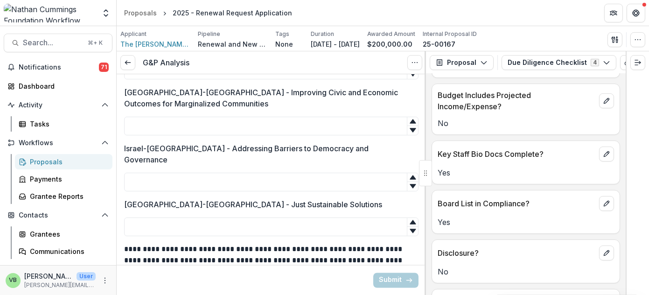
scroll to position [2760, 0]
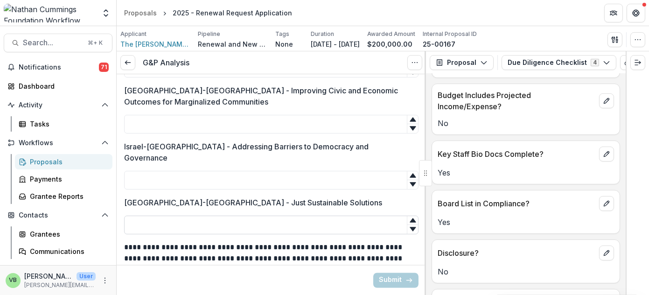
type input "*"
click at [269, 216] on input "[GEOGRAPHIC_DATA]-[GEOGRAPHIC_DATA] - Just Sustainable Solutions" at bounding box center [271, 225] width 294 height 19
type input "*"
click at [224, 171] on input "Israel-[GEOGRAPHIC_DATA] - Addressing Barriers to Democracy and Governance" at bounding box center [271, 180] width 294 height 19
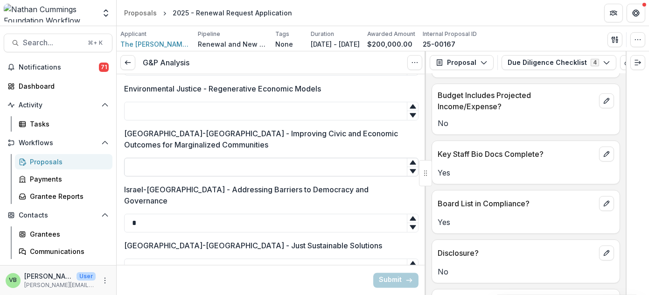
type input "*"
click at [194, 160] on input "[GEOGRAPHIC_DATA]-[GEOGRAPHIC_DATA] - Improving Civic and Economic Outcomes for…" at bounding box center [271, 167] width 294 height 19
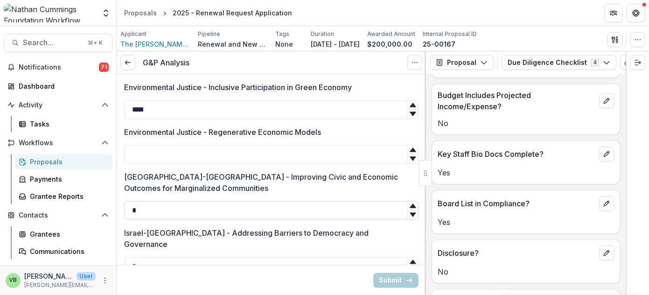
scroll to position [2667, 0]
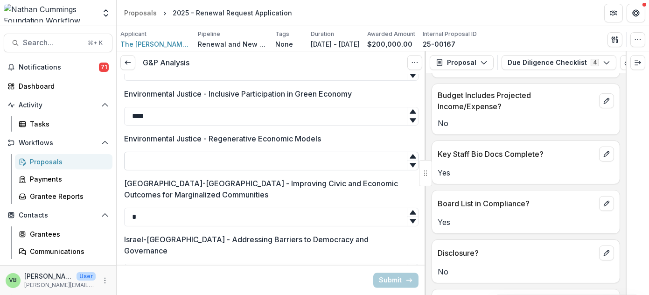
type input "*"
click at [165, 160] on input "Environmental Justice - Regenerative Economic Models" at bounding box center [271, 161] width 294 height 19
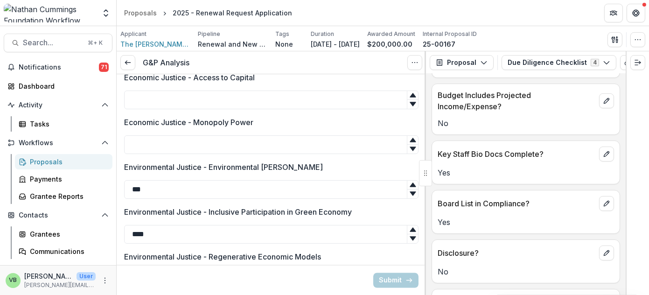
scroll to position [2526, 0]
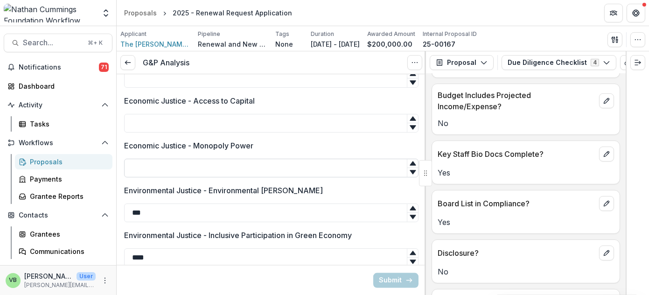
type input "*"
click at [197, 162] on input "Economic Justice - Monopoly Power" at bounding box center [271, 168] width 294 height 19
type input "*"
click at [201, 117] on input "Economic Justice - Access to Capital" at bounding box center [271, 123] width 294 height 19
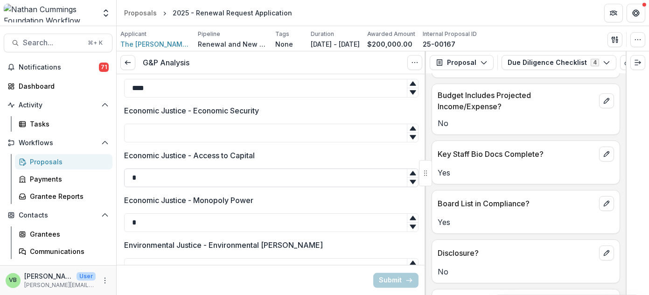
scroll to position [2454, 0]
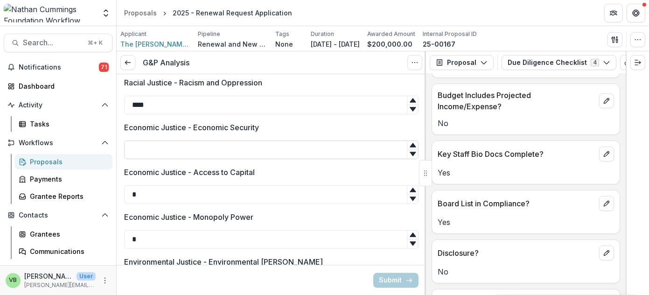
type input "*"
click at [198, 142] on input "Economic Justice - Economic Security" at bounding box center [271, 149] width 294 height 19
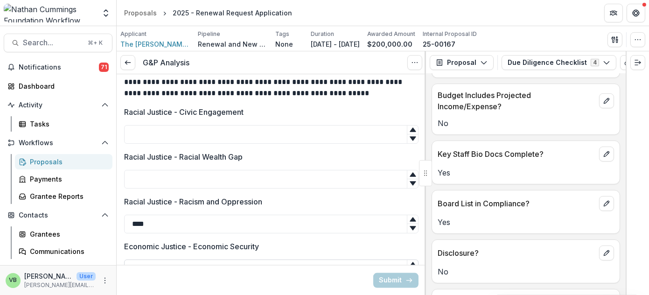
scroll to position [2325, 0]
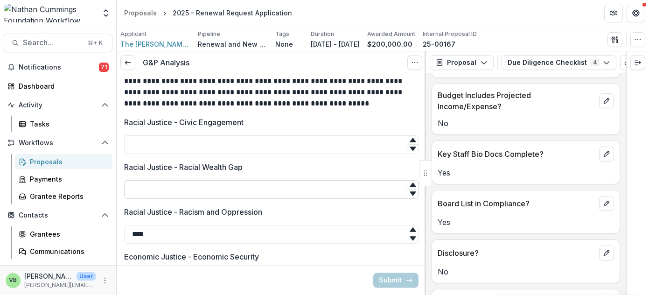
type input "*"
click at [193, 189] on input "Racial Justice - Racial Wealth Gap" at bounding box center [271, 189] width 294 height 19
type input "*"
click at [188, 144] on input "Racial Justice - Civic Engagement" at bounding box center [271, 144] width 294 height 19
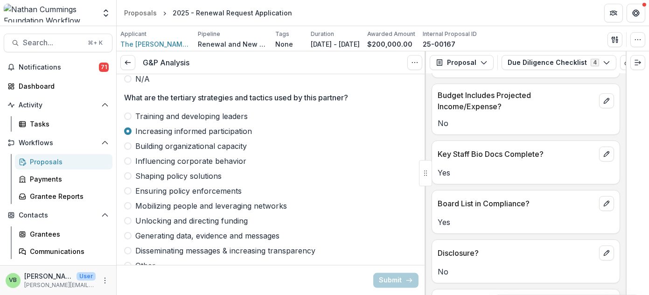
scroll to position [2108, 0]
type input "*"
click at [129, 202] on span at bounding box center [127, 205] width 7 height 7
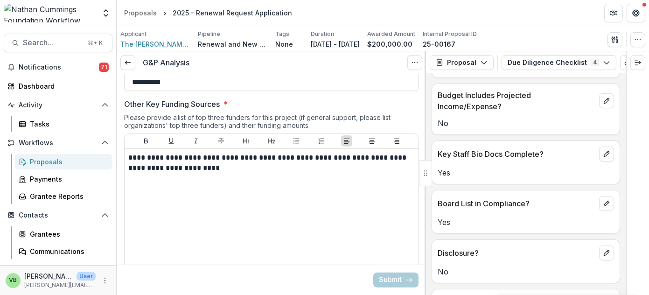
scroll to position [577, 0]
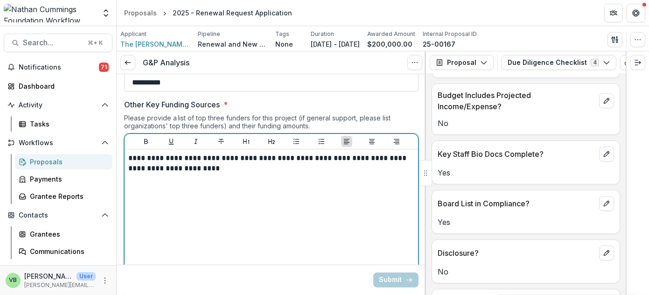
click at [253, 157] on p "**********" at bounding box center [270, 163] width 284 height 21
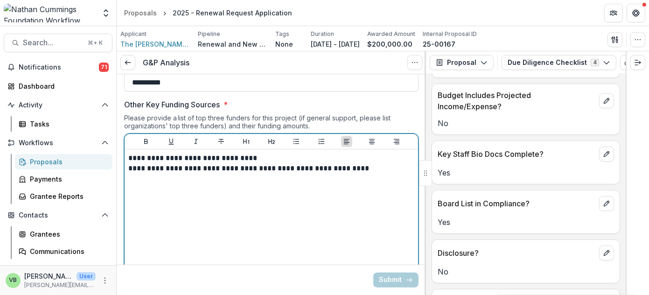
click at [250, 167] on p "**********" at bounding box center [270, 168] width 284 height 10
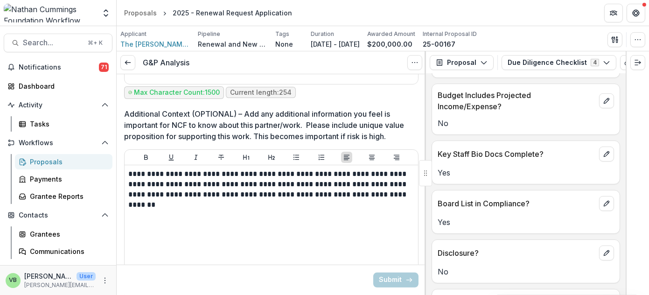
scroll to position [6625, 0]
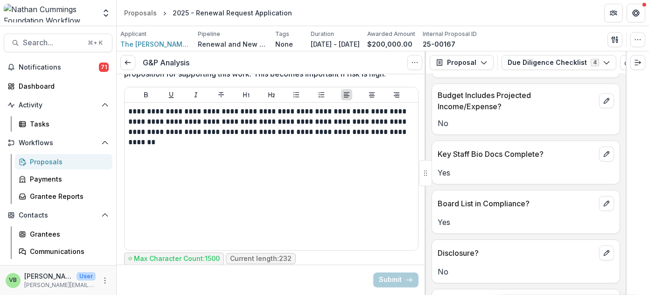
click at [307, 282] on div at bounding box center [271, 289] width 309 height 15
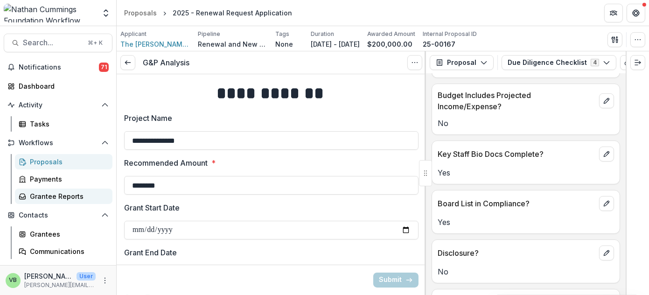
scroll to position [0, 0]
click at [128, 61] on icon at bounding box center [127, 62] width 7 height 7
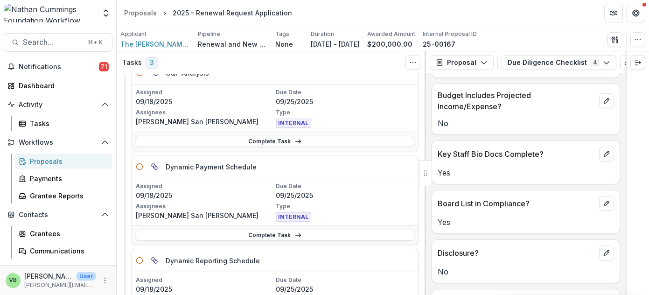
scroll to position [59, 0]
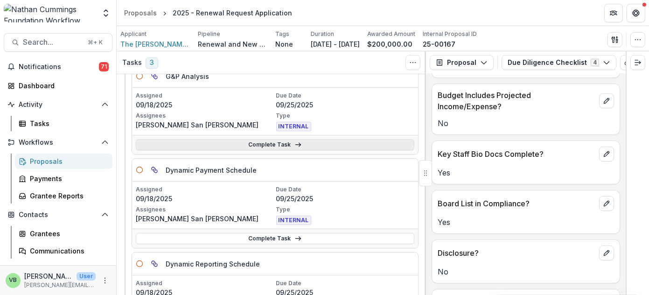
click at [269, 142] on link "Complete Task" at bounding box center [275, 144] width 279 height 11
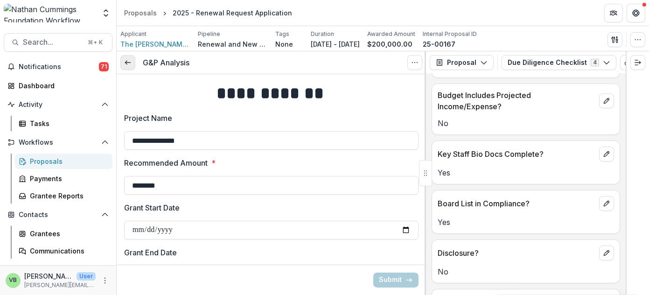
click at [127, 61] on icon at bounding box center [127, 62] width 7 height 7
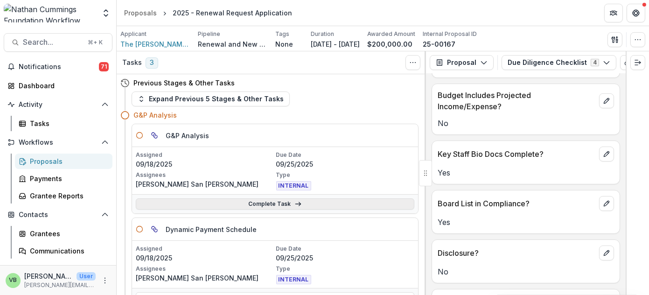
click at [268, 201] on link "Complete Task" at bounding box center [275, 203] width 279 height 11
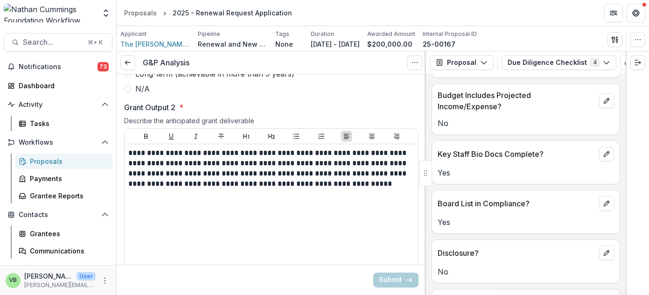
scroll to position [5757, 0]
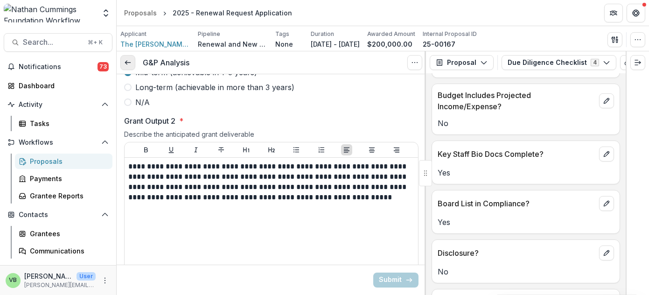
click at [126, 63] on icon at bounding box center [127, 62] width 7 height 7
